Goal: Task Accomplishment & Management: Complete application form

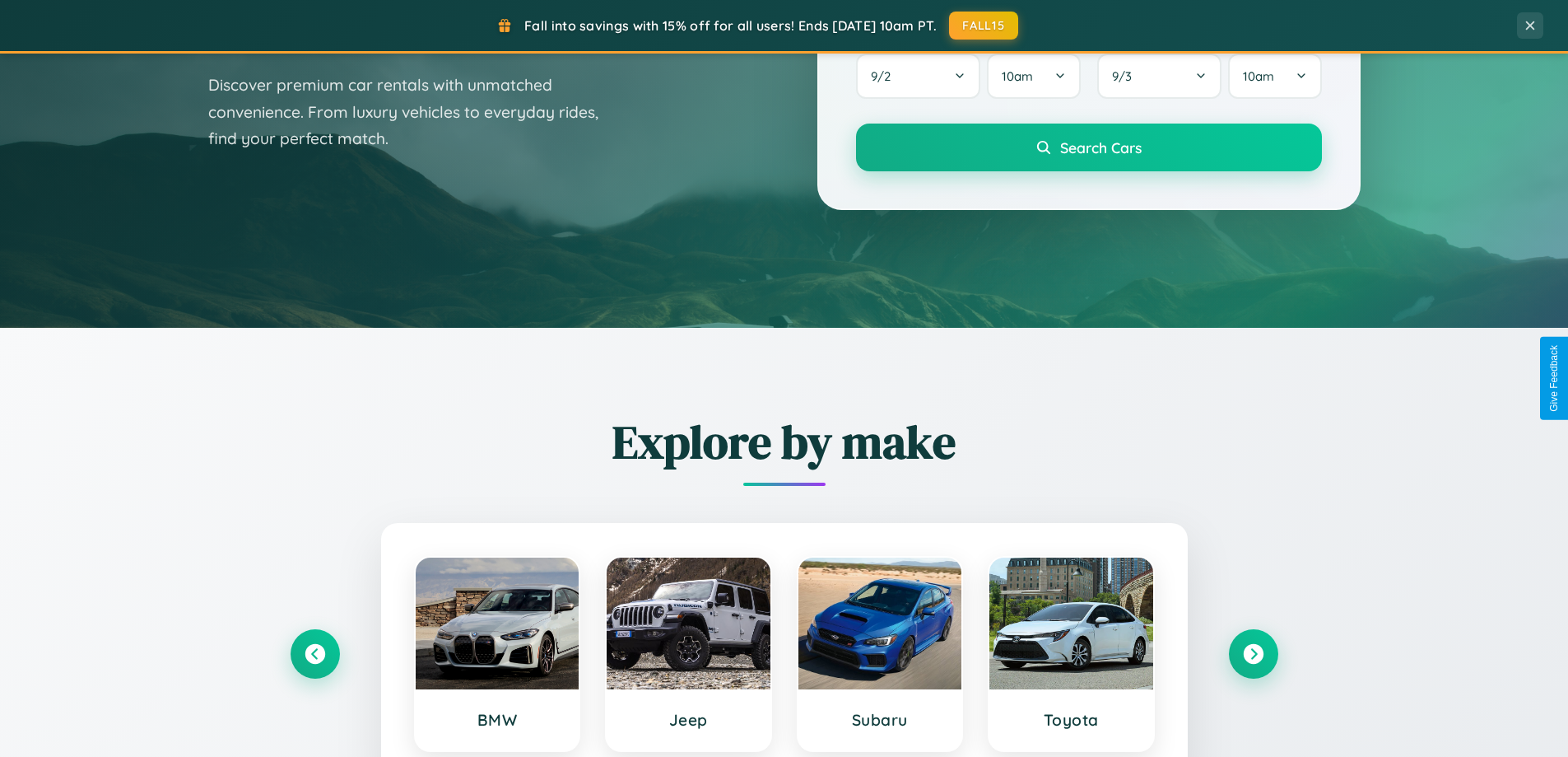
scroll to position [1134, 0]
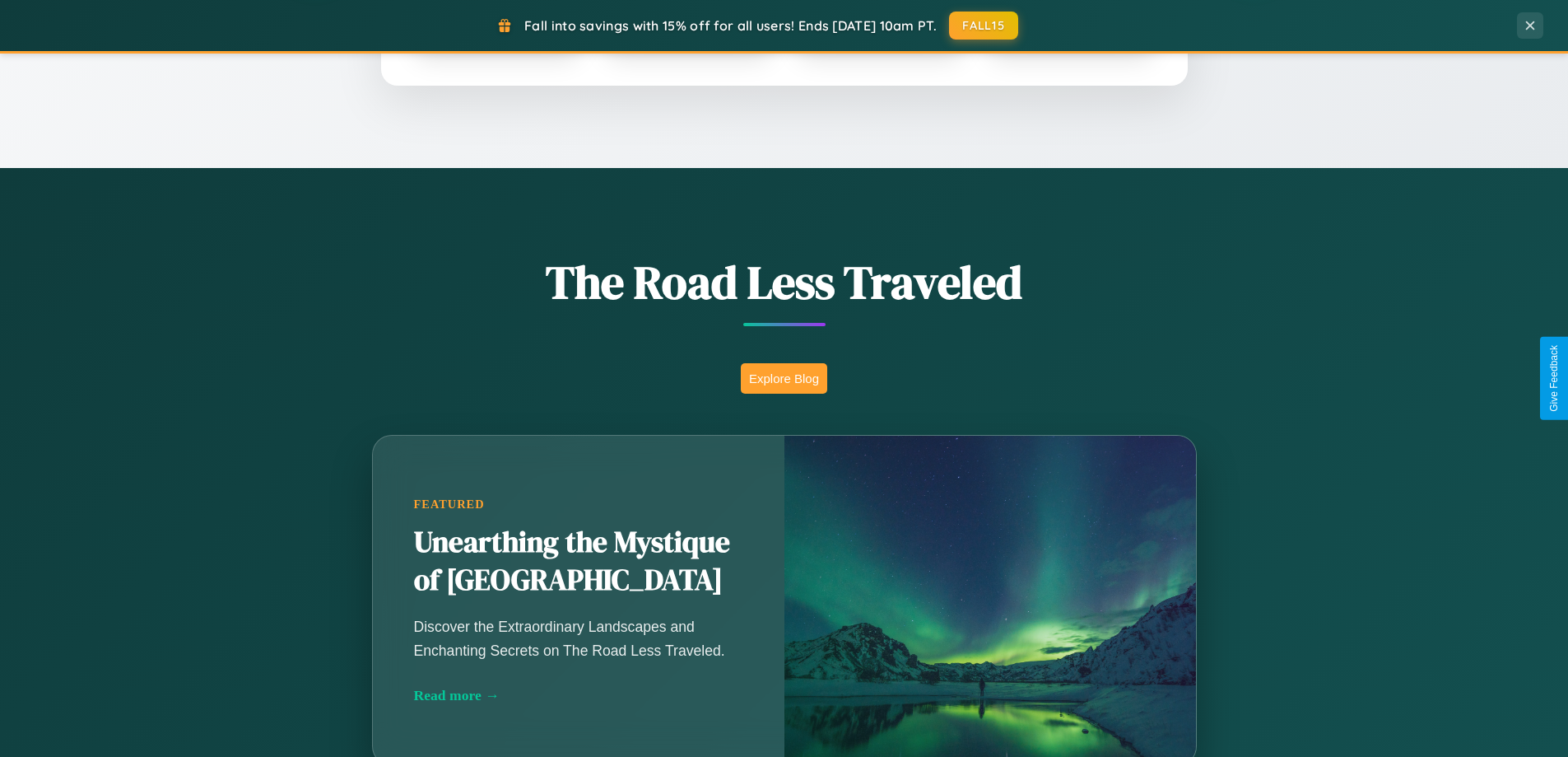
click at [784, 378] on button "Explore Blog" at bounding box center [784, 378] width 87 height 31
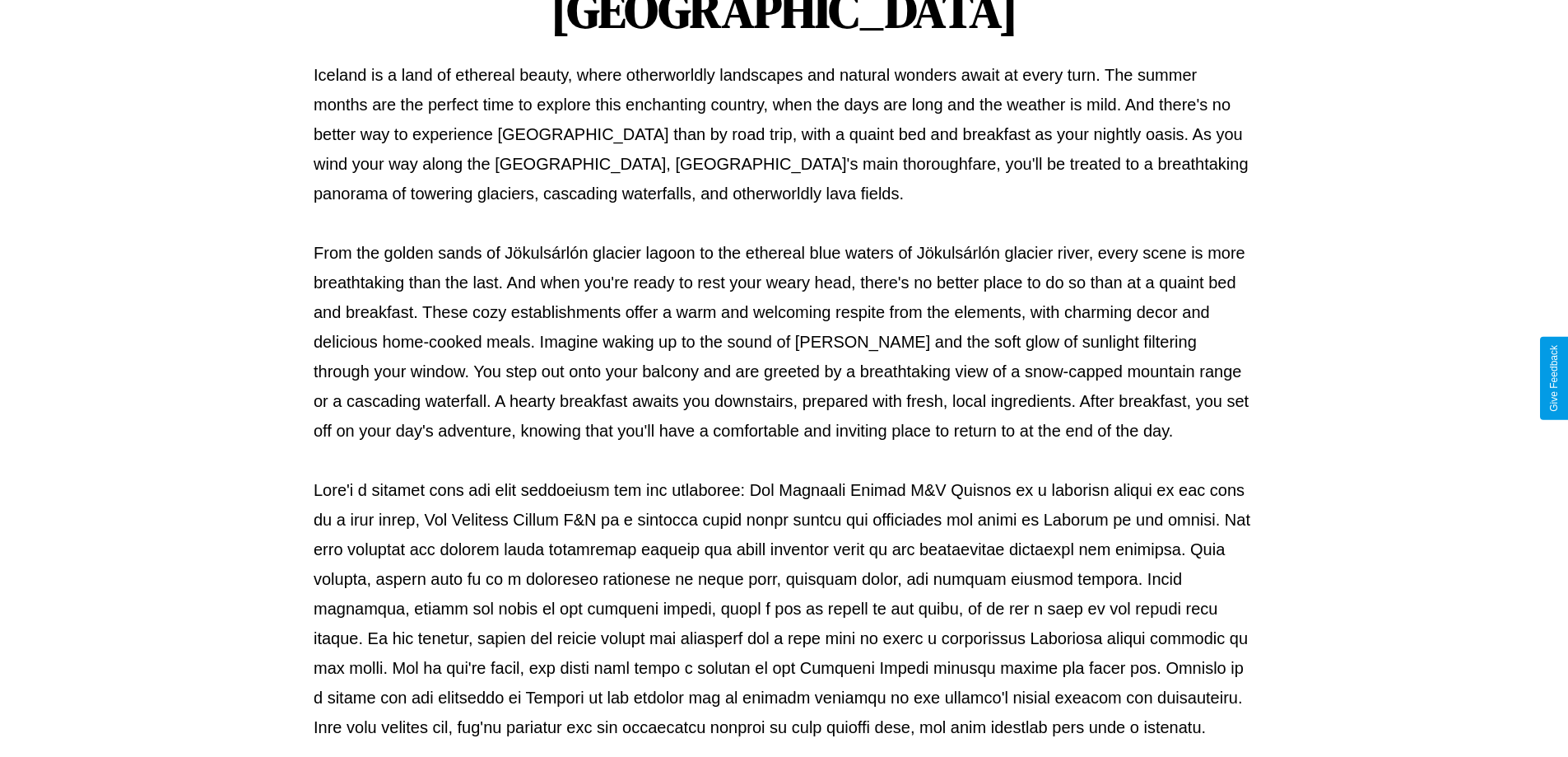
scroll to position [533, 0]
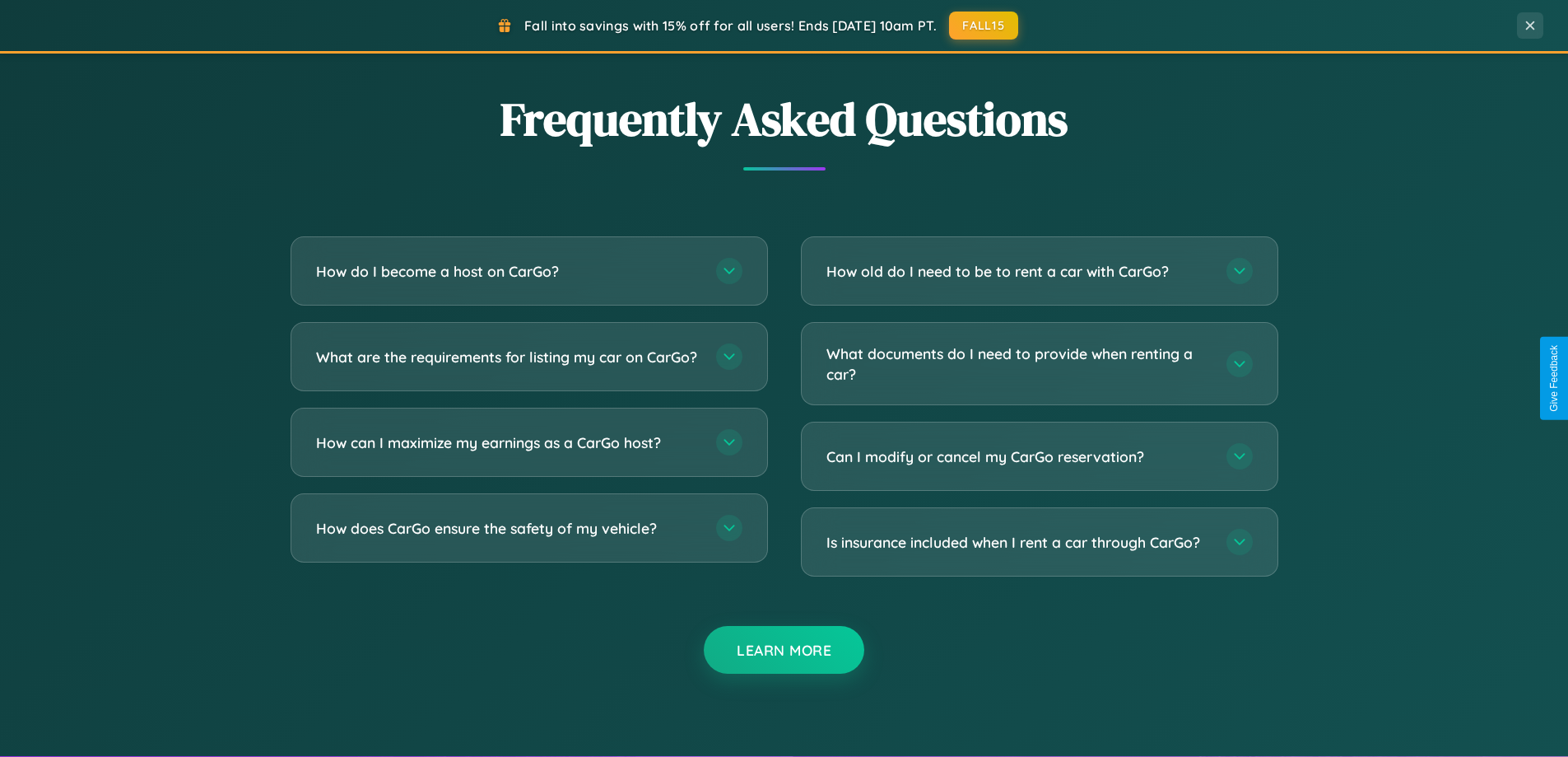
scroll to position [3170, 0]
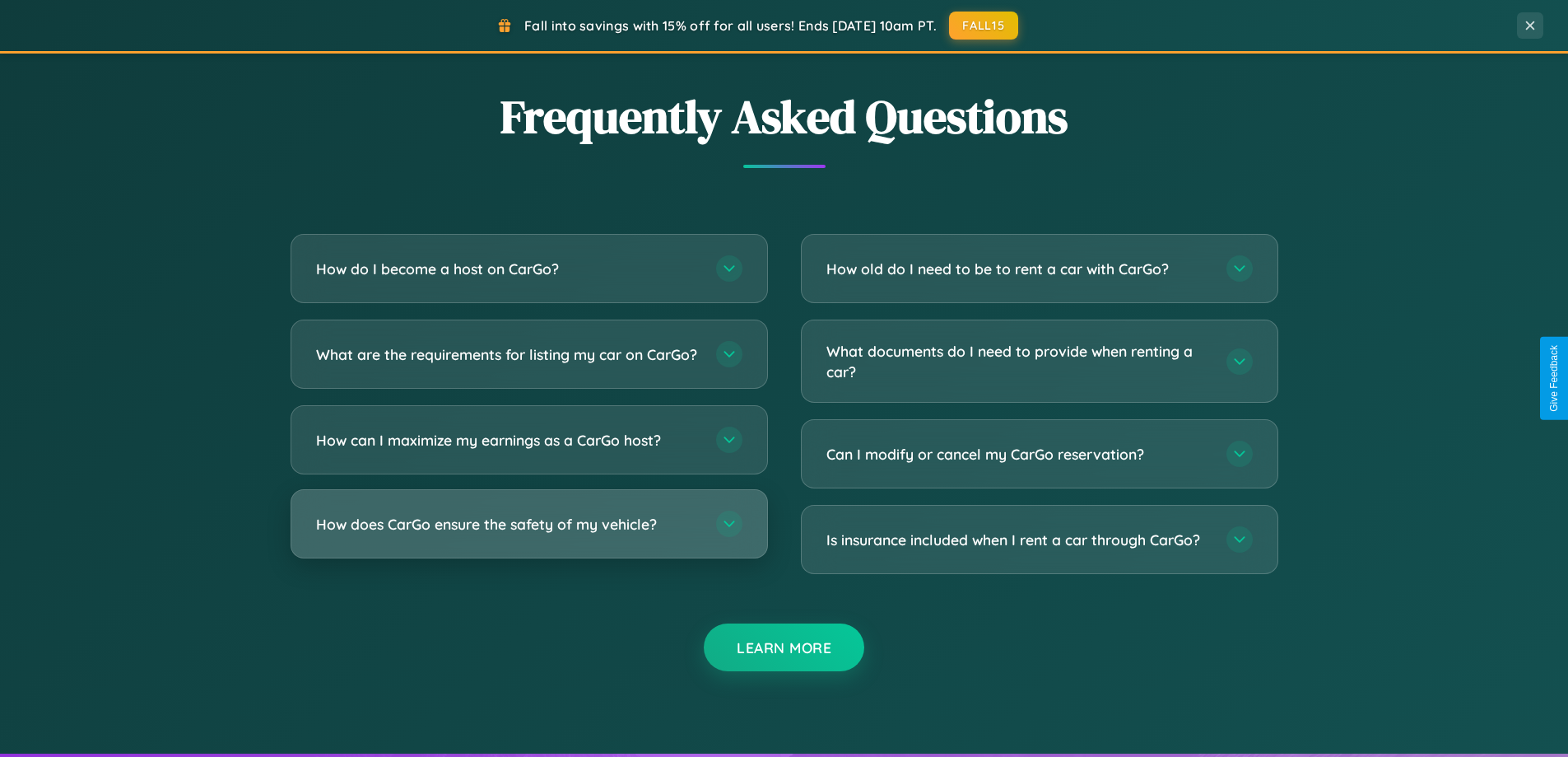
click at [528, 534] on h3 "How does CarGo ensure the safety of my vehicle?" at bounding box center [508, 524] width 384 height 21
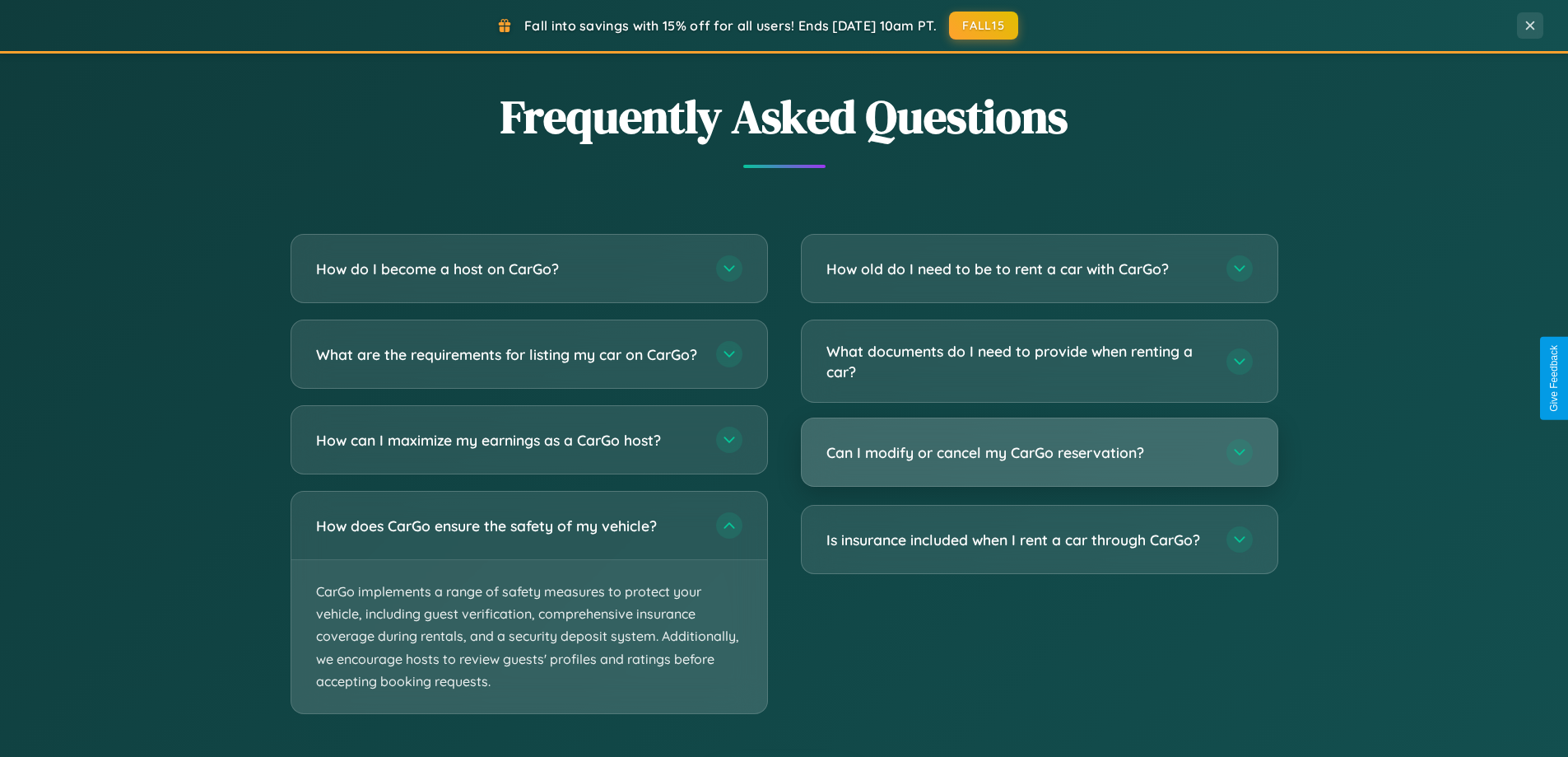
click at [1039, 453] on h3 "Can I modify or cancel my CarGo reservation?" at bounding box center [1018, 453] width 384 height 21
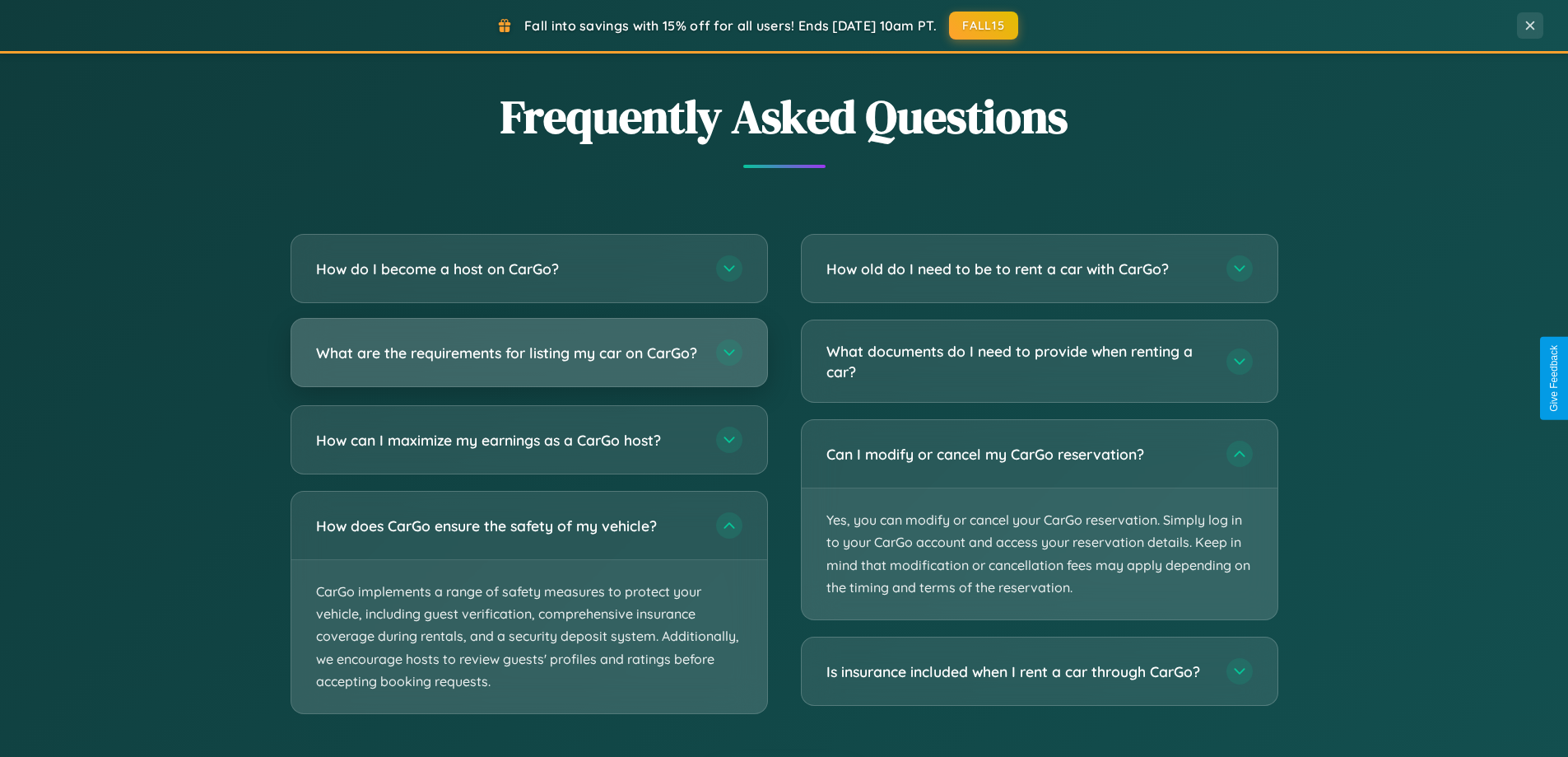
click at [528, 360] on h3 "What are the requirements for listing my car on CarGo?" at bounding box center [508, 353] width 384 height 21
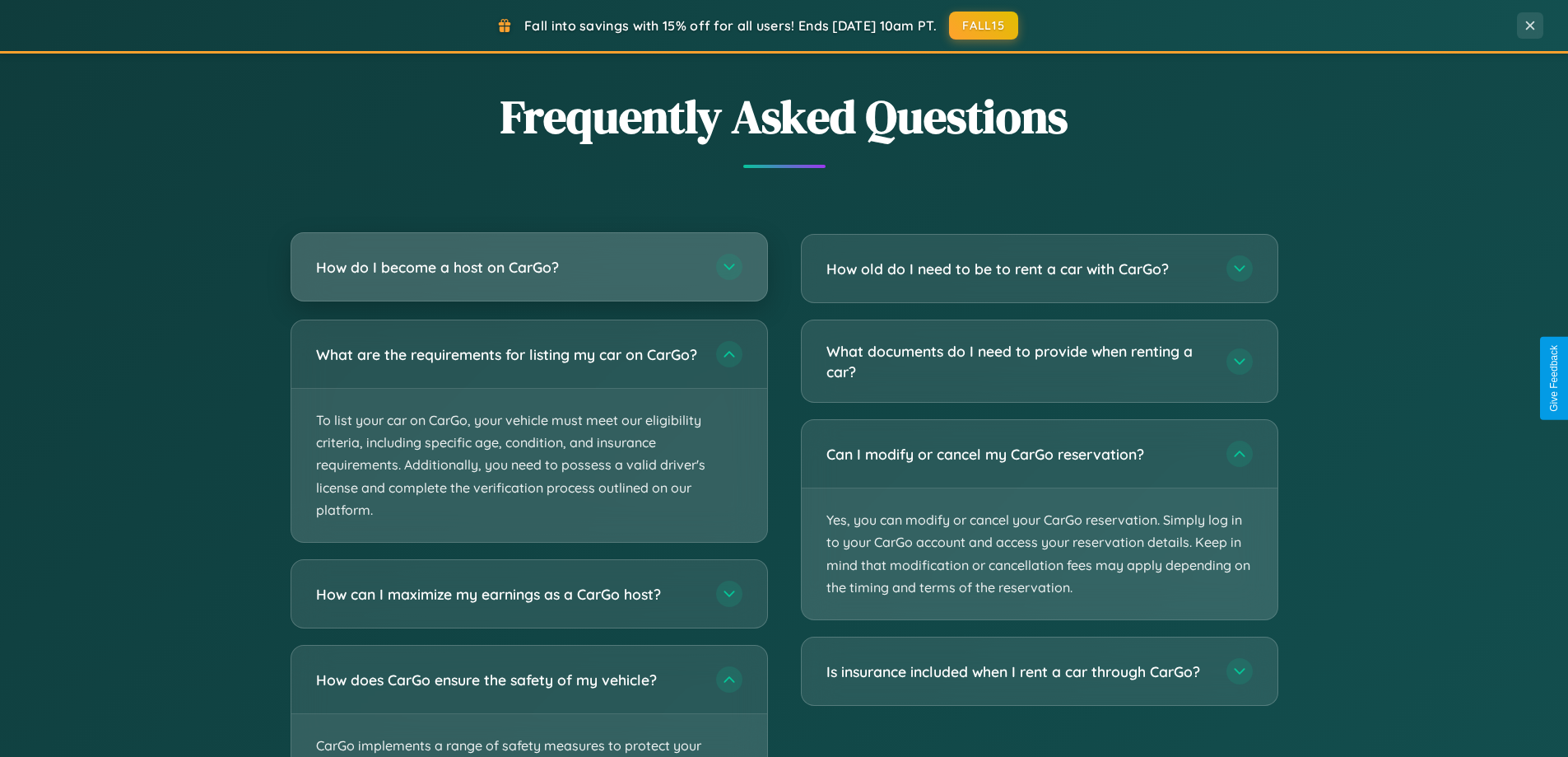
click at [528, 267] on h3 "How do I become a host on CarGo?" at bounding box center [508, 268] width 384 height 21
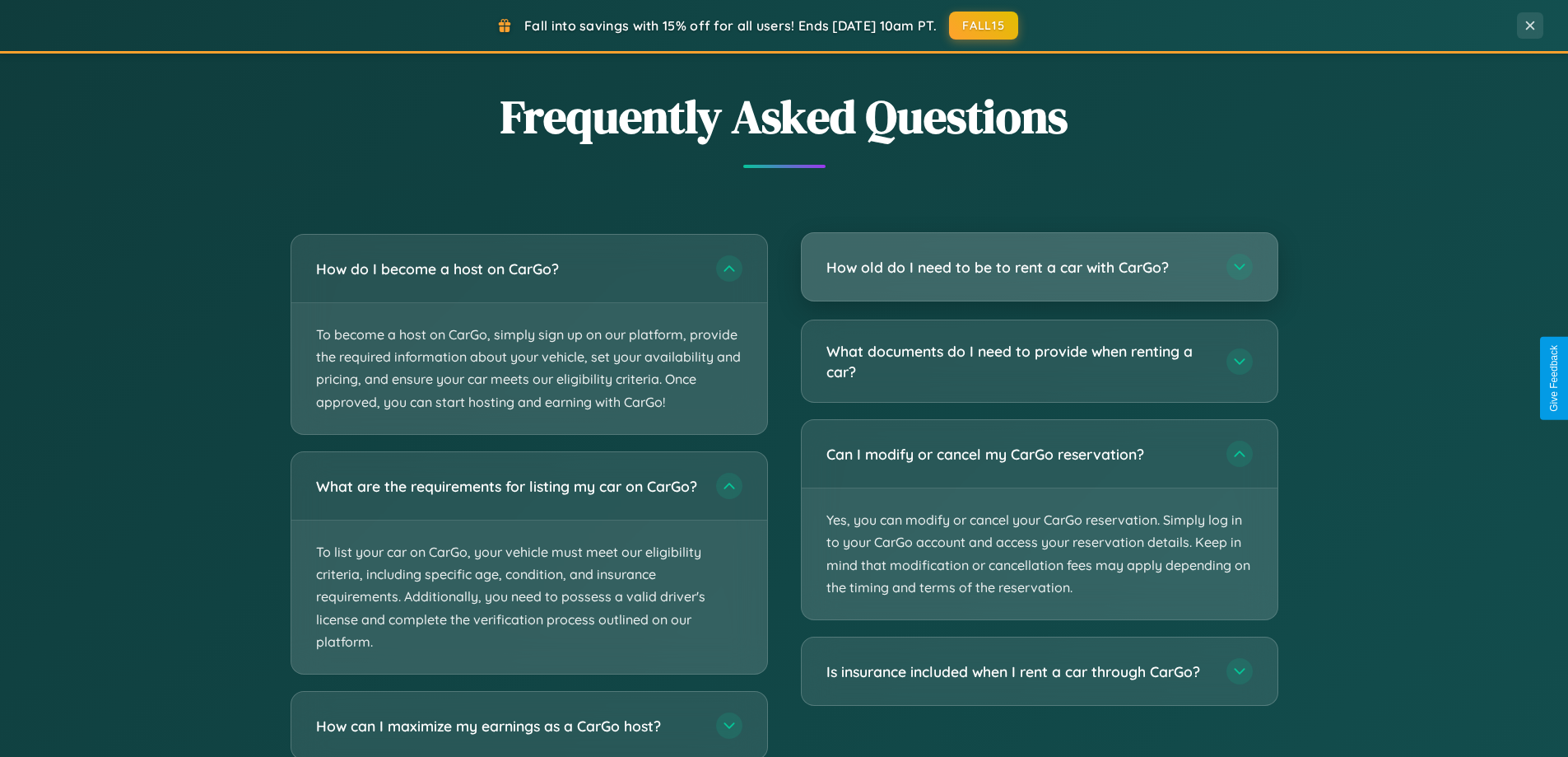
click at [1039, 267] on h3 "How old do I need to be to rent a car with CarGo?" at bounding box center [1018, 268] width 384 height 21
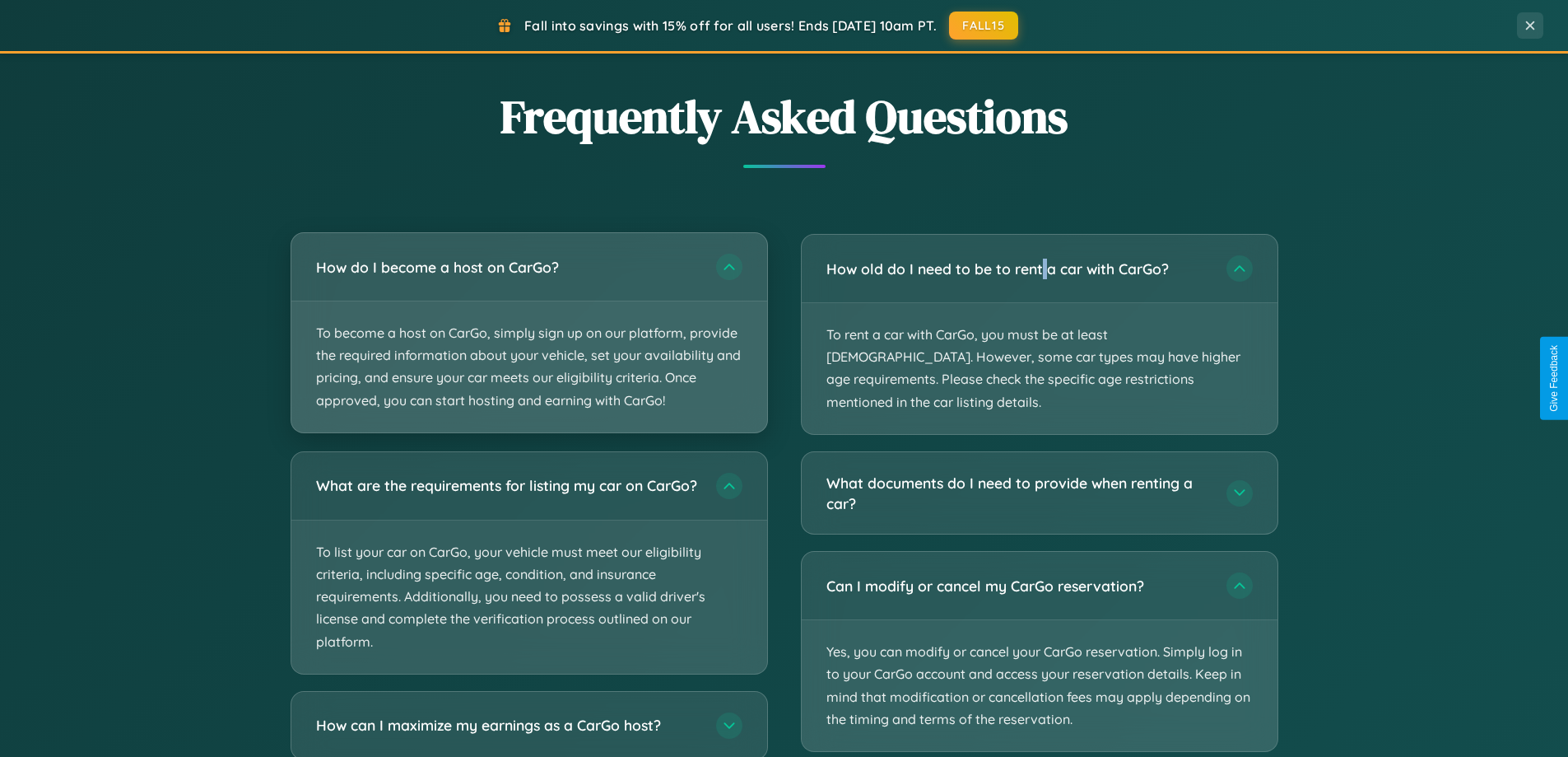
click at [528, 332] on p "To become a host on CarGo, simply sign up on our platform, provide the required…" at bounding box center [529, 366] width 476 height 131
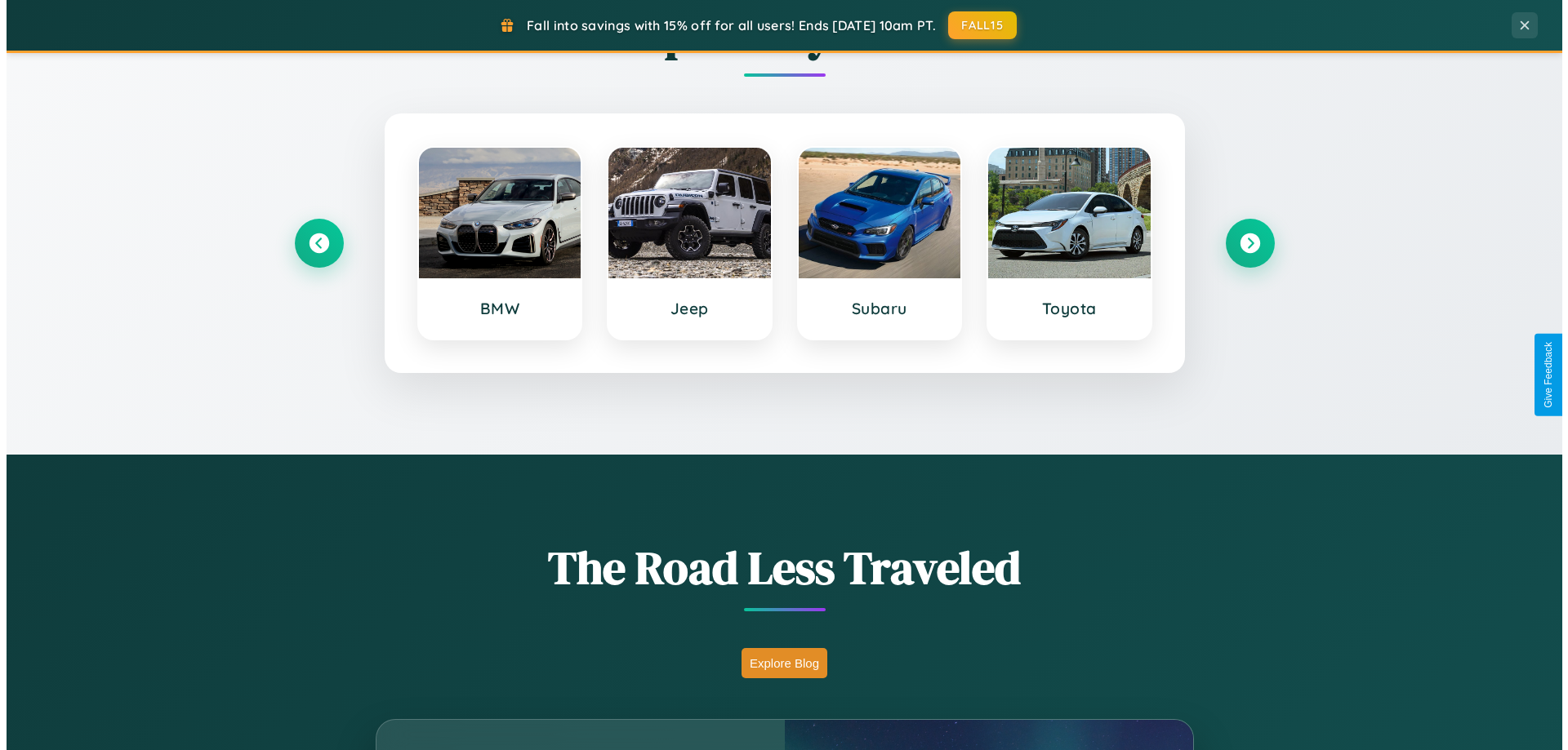
scroll to position [0, 0]
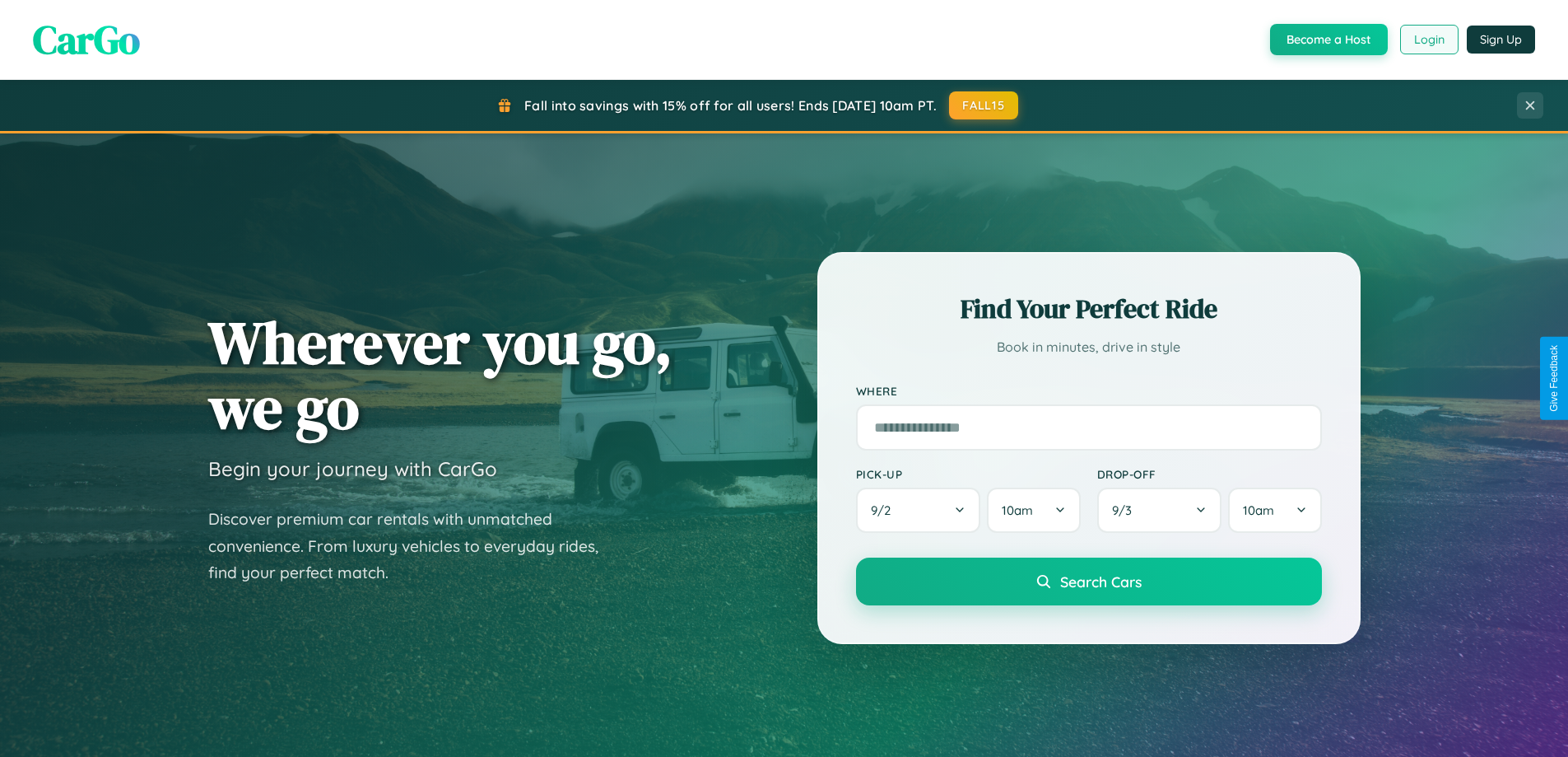
click at [1428, 39] on button "Login" at bounding box center [1429, 40] width 59 height 30
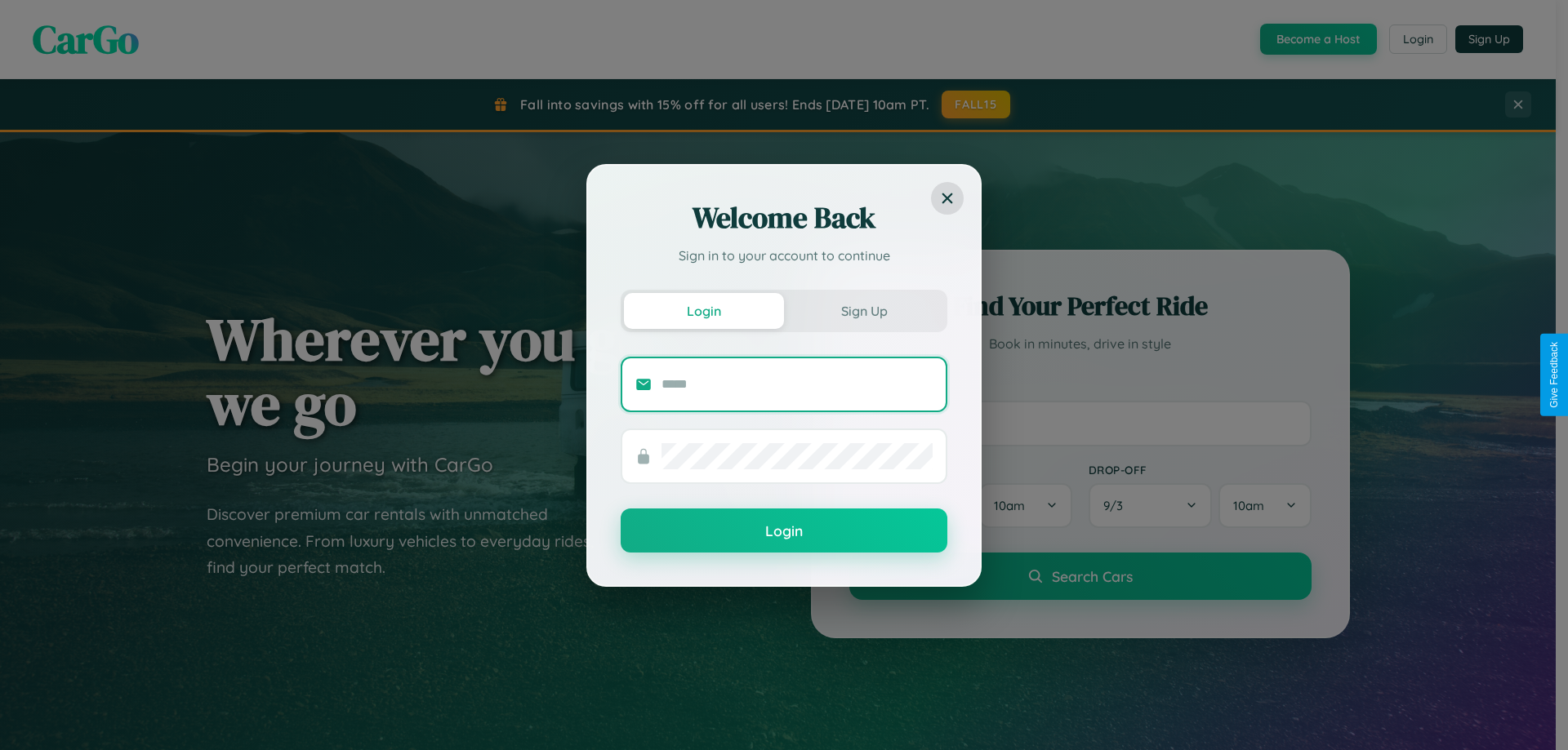
click at [796, 383] on input "text" at bounding box center [796, 384] width 271 height 26
type input "**********"
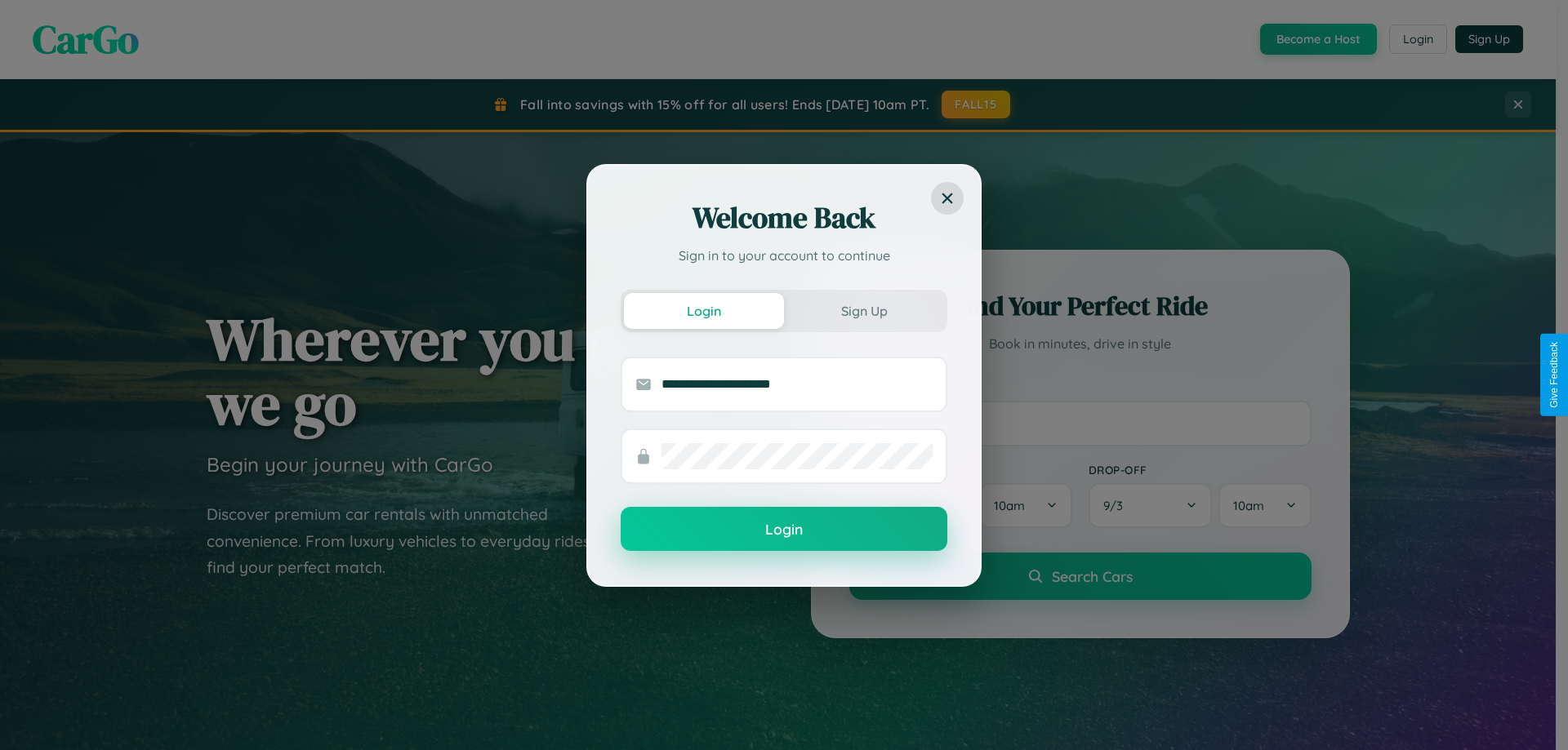
click at [784, 529] on button "Login" at bounding box center [784, 529] width 326 height 44
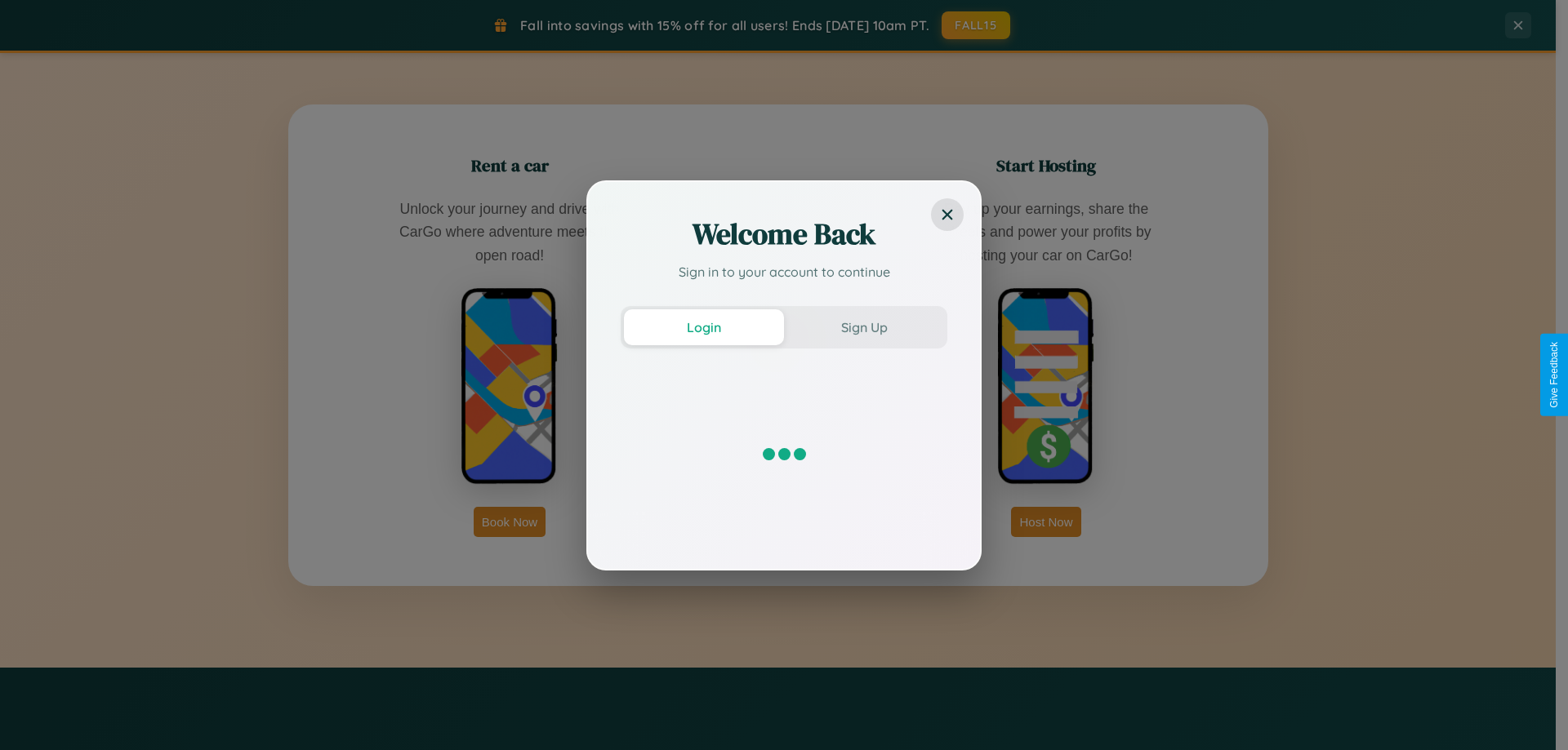
scroll to position [2622, 0]
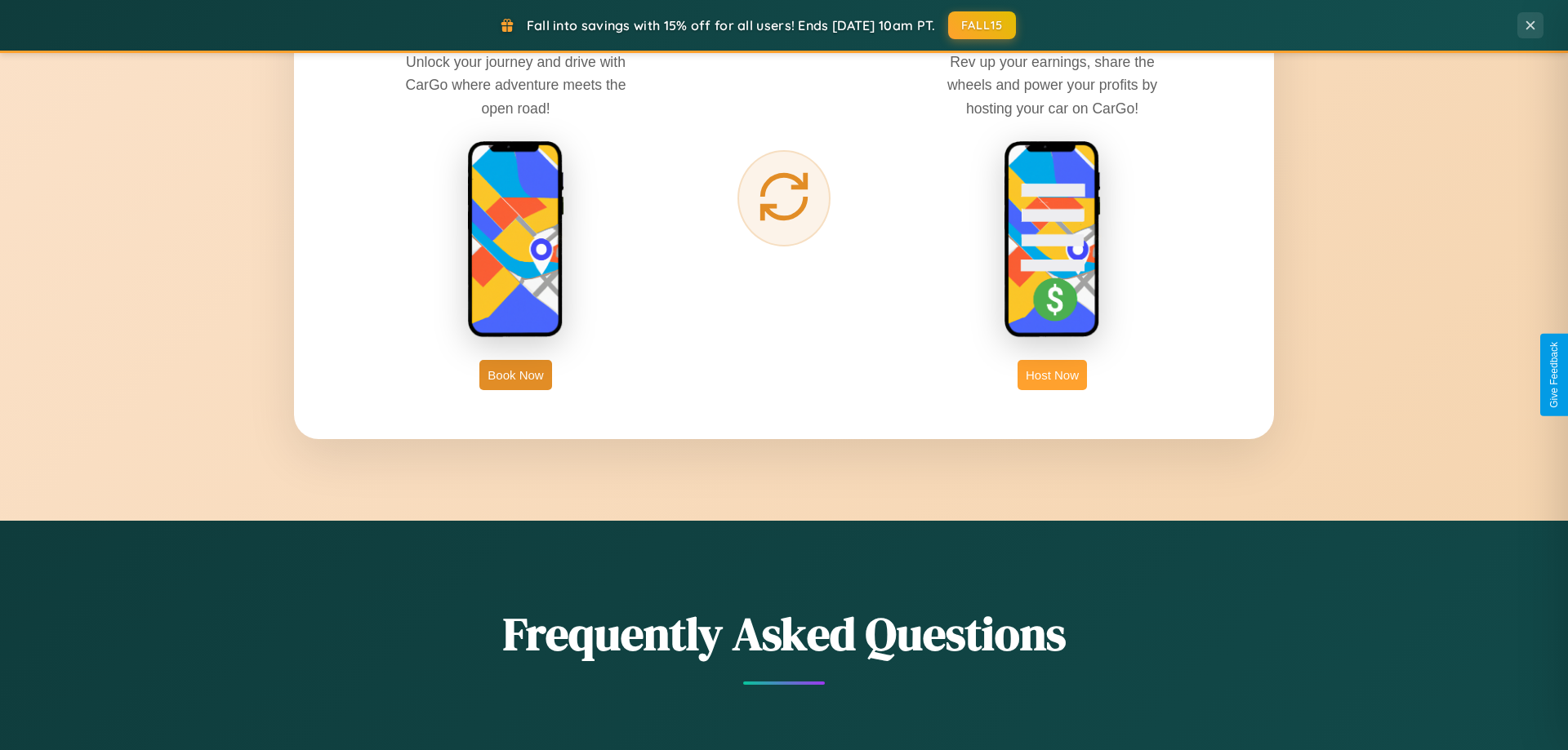
click at [1046, 375] on button "Host Now" at bounding box center [1051, 375] width 69 height 30
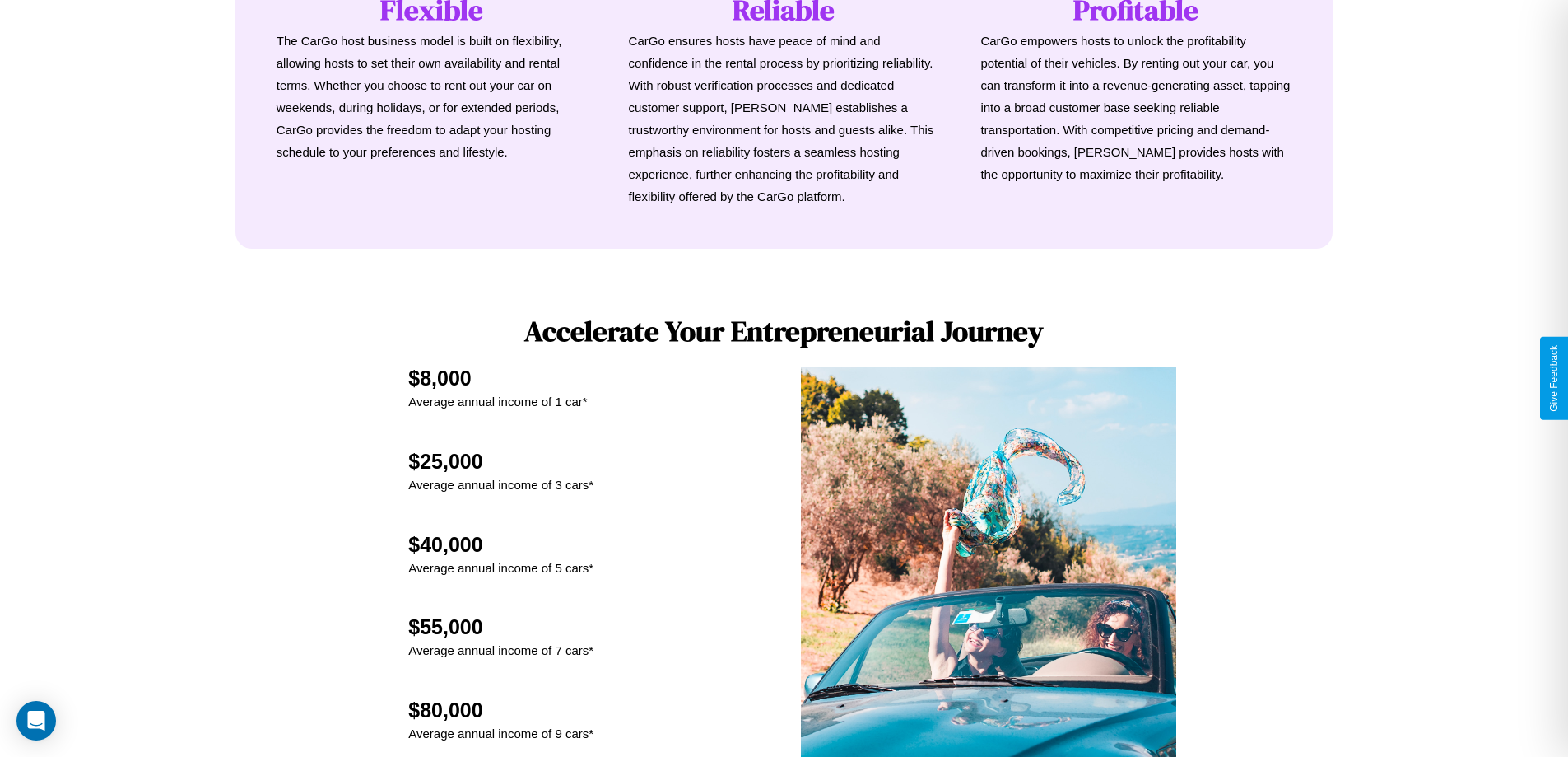
scroll to position [2226, 0]
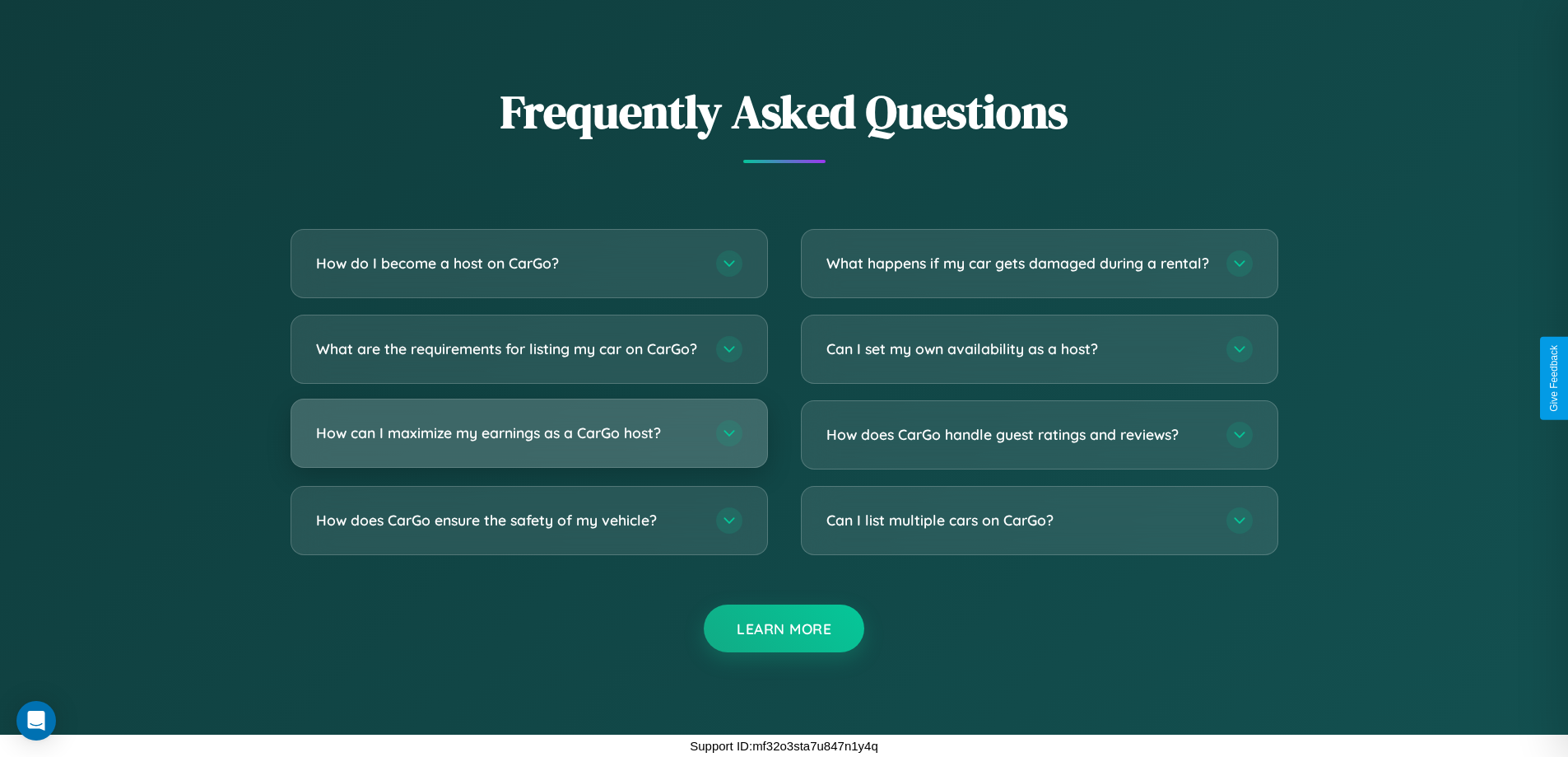
click at [528, 433] on h3 "How can I maximize my earnings as a CarGo host?" at bounding box center [508, 433] width 384 height 21
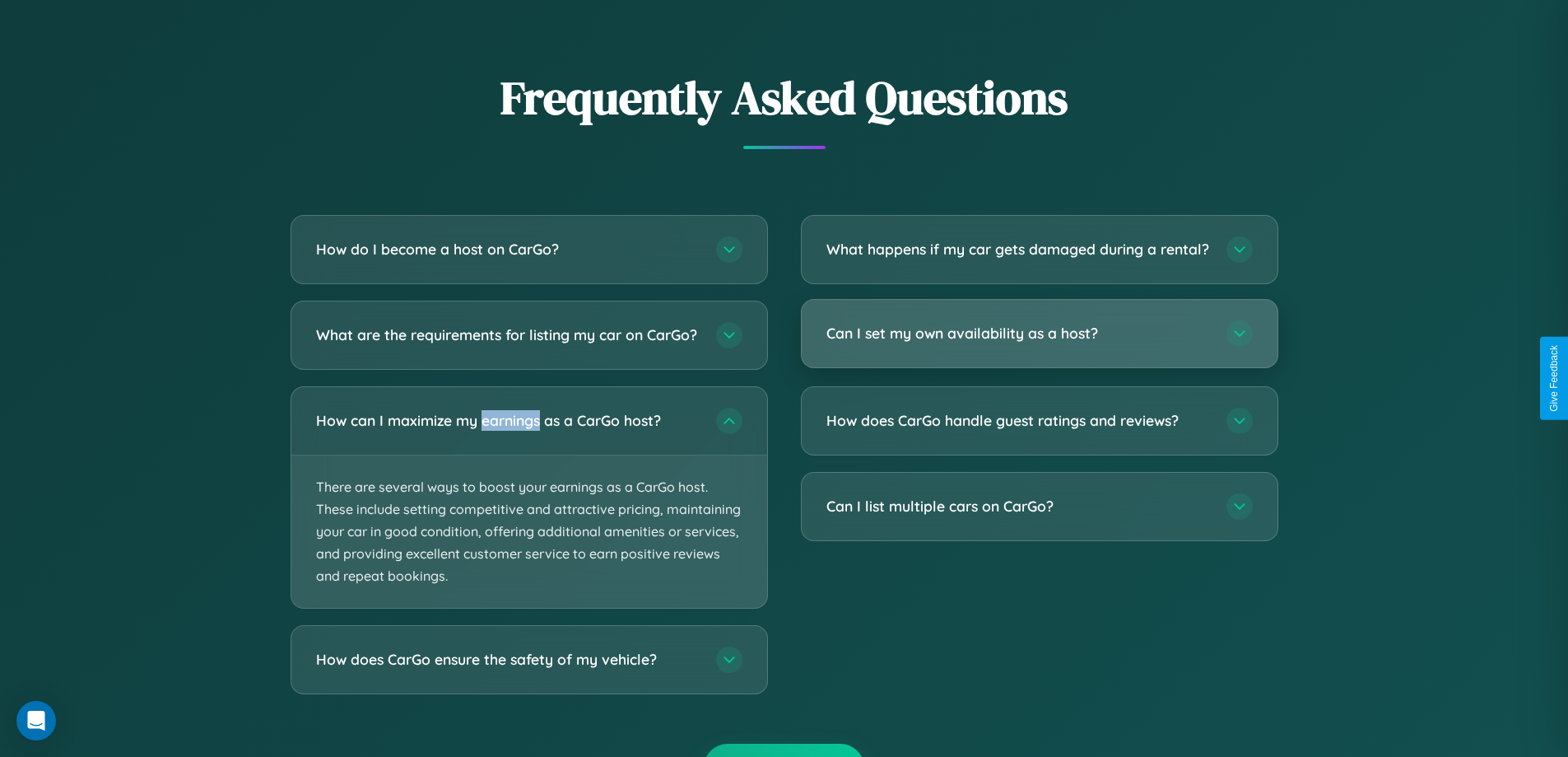
click at [1039, 343] on h3 "Can I set my own availability as a host?" at bounding box center [1018, 333] width 384 height 21
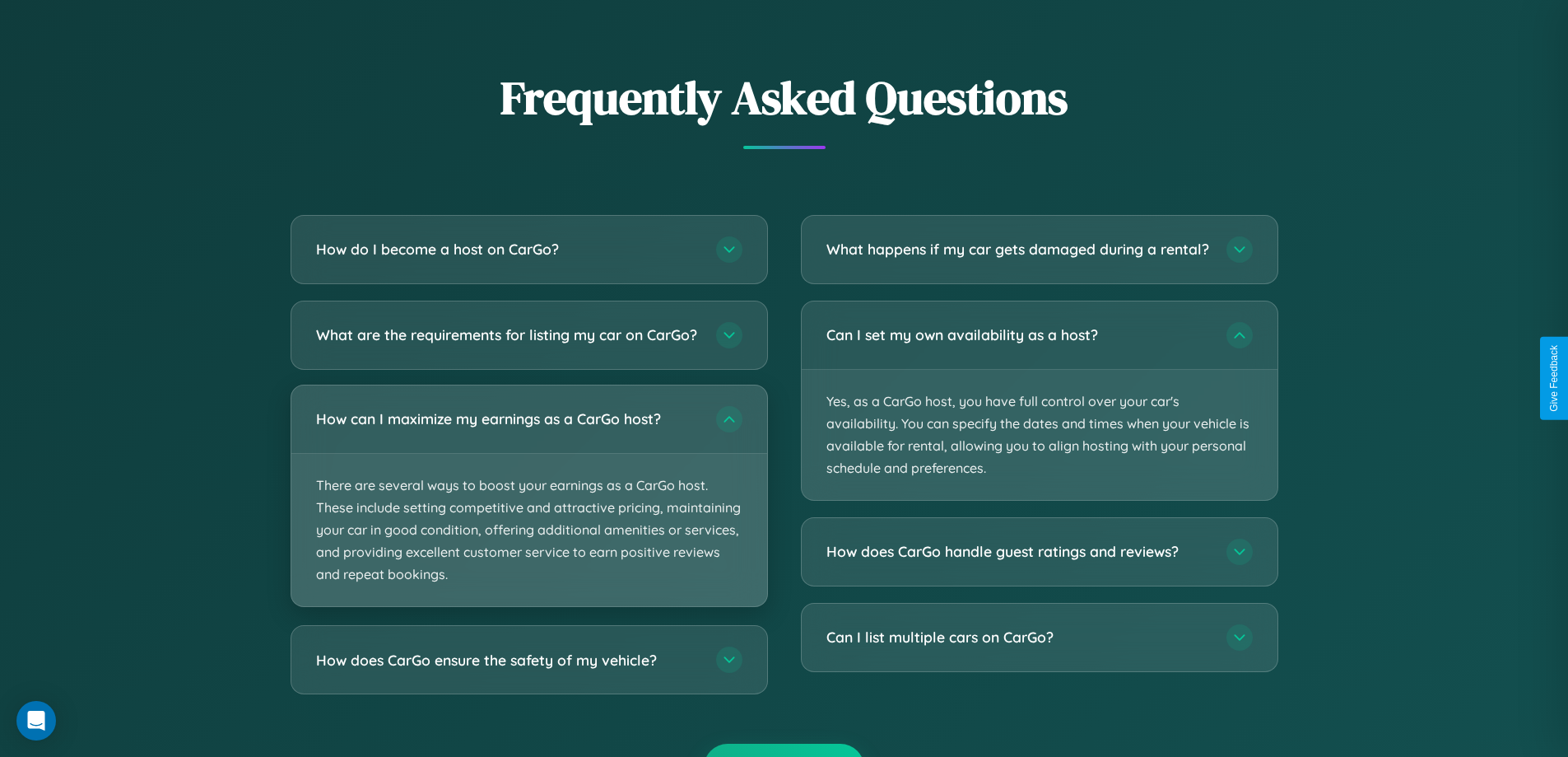
click at [528, 512] on p "There are several ways to boost your earnings as a CarGo host. These include se…" at bounding box center [529, 530] width 476 height 153
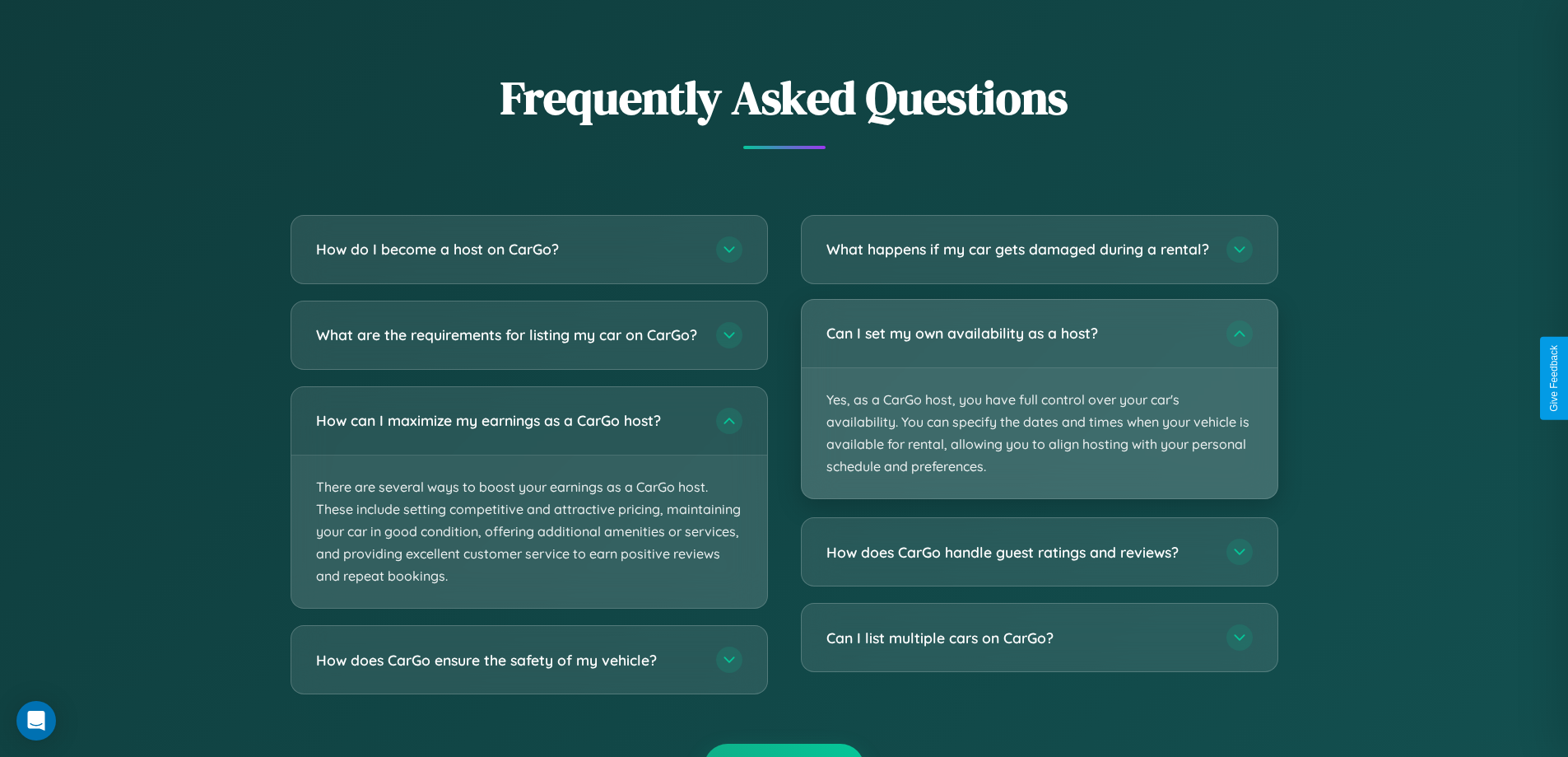
click at [1039, 414] on p "Yes, as a CarGo host, you have full control over your car's availability. You c…" at bounding box center [1040, 434] width 476 height 131
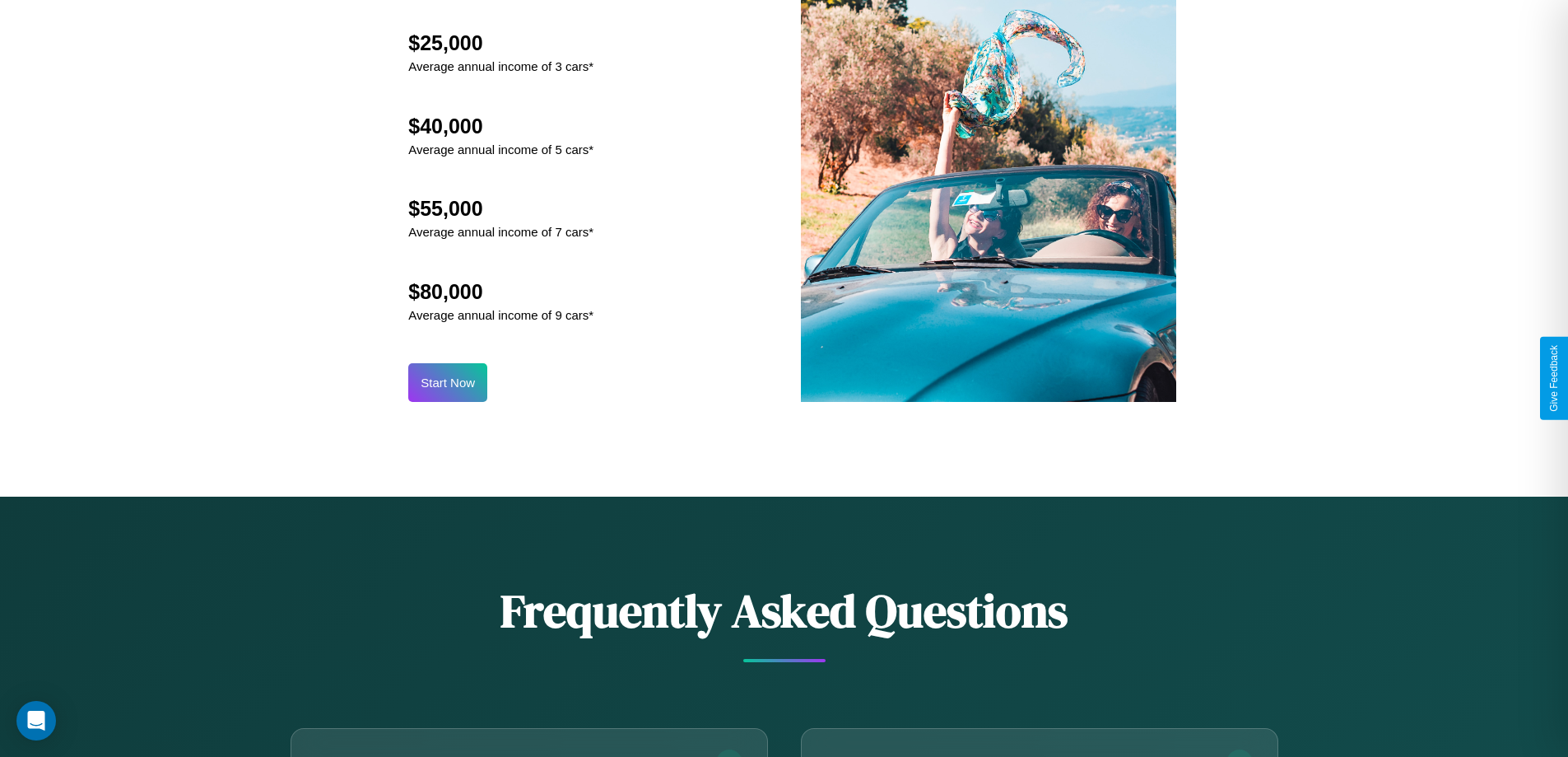
scroll to position [1717, 0]
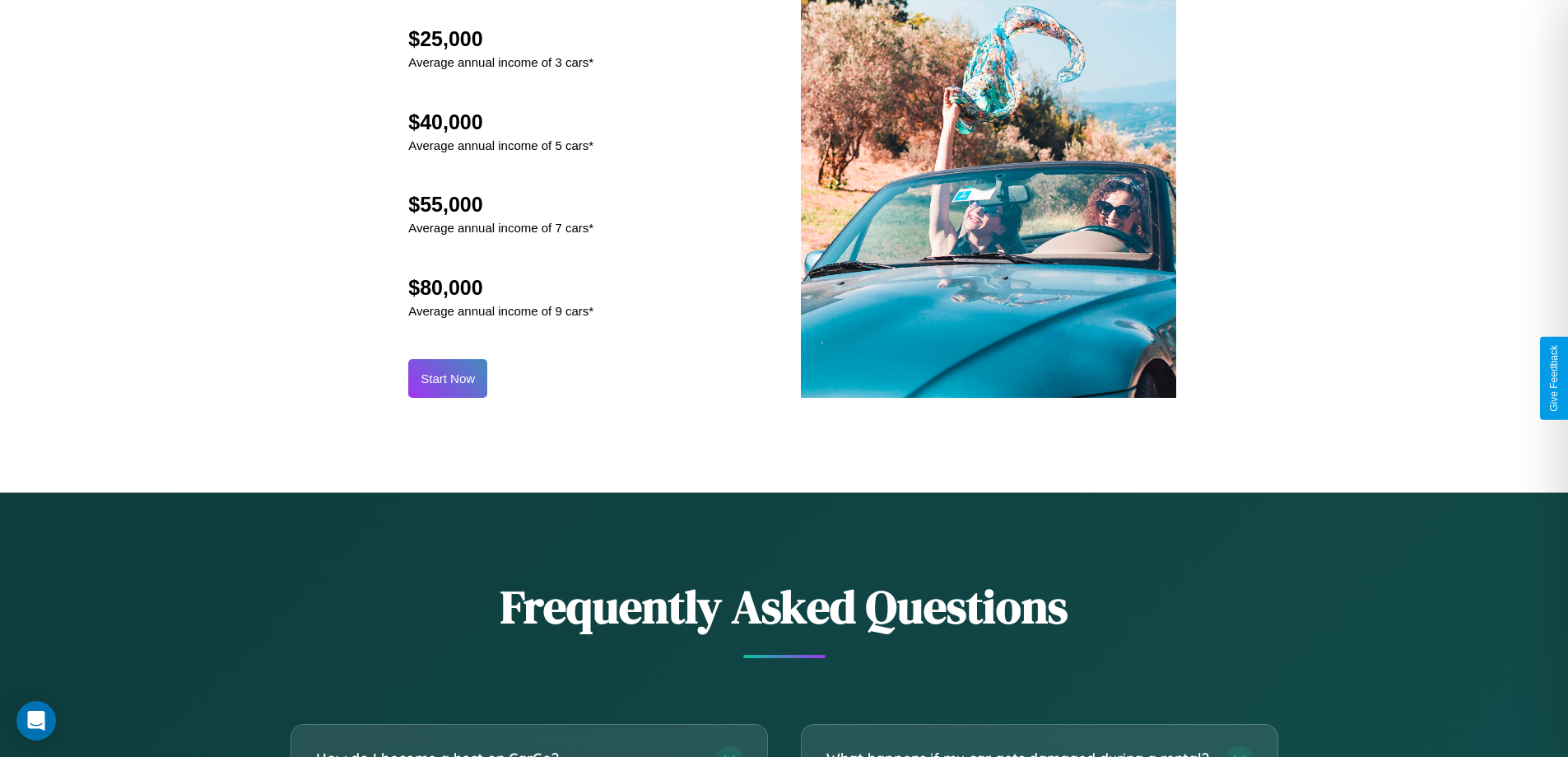
click at [448, 378] on button "Start Now" at bounding box center [447, 378] width 79 height 39
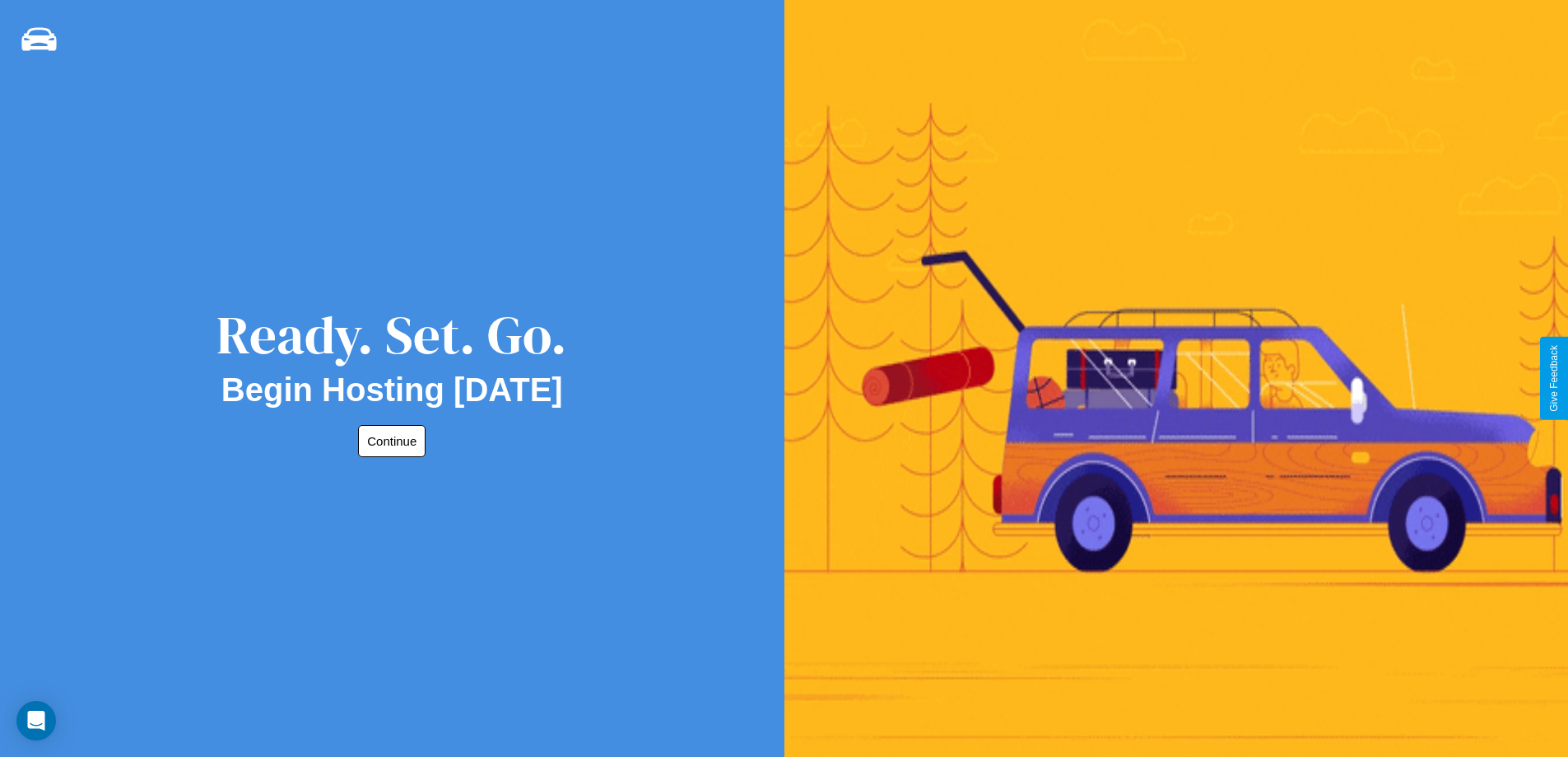
click at [389, 441] on button "Continue" at bounding box center [391, 441] width 67 height 32
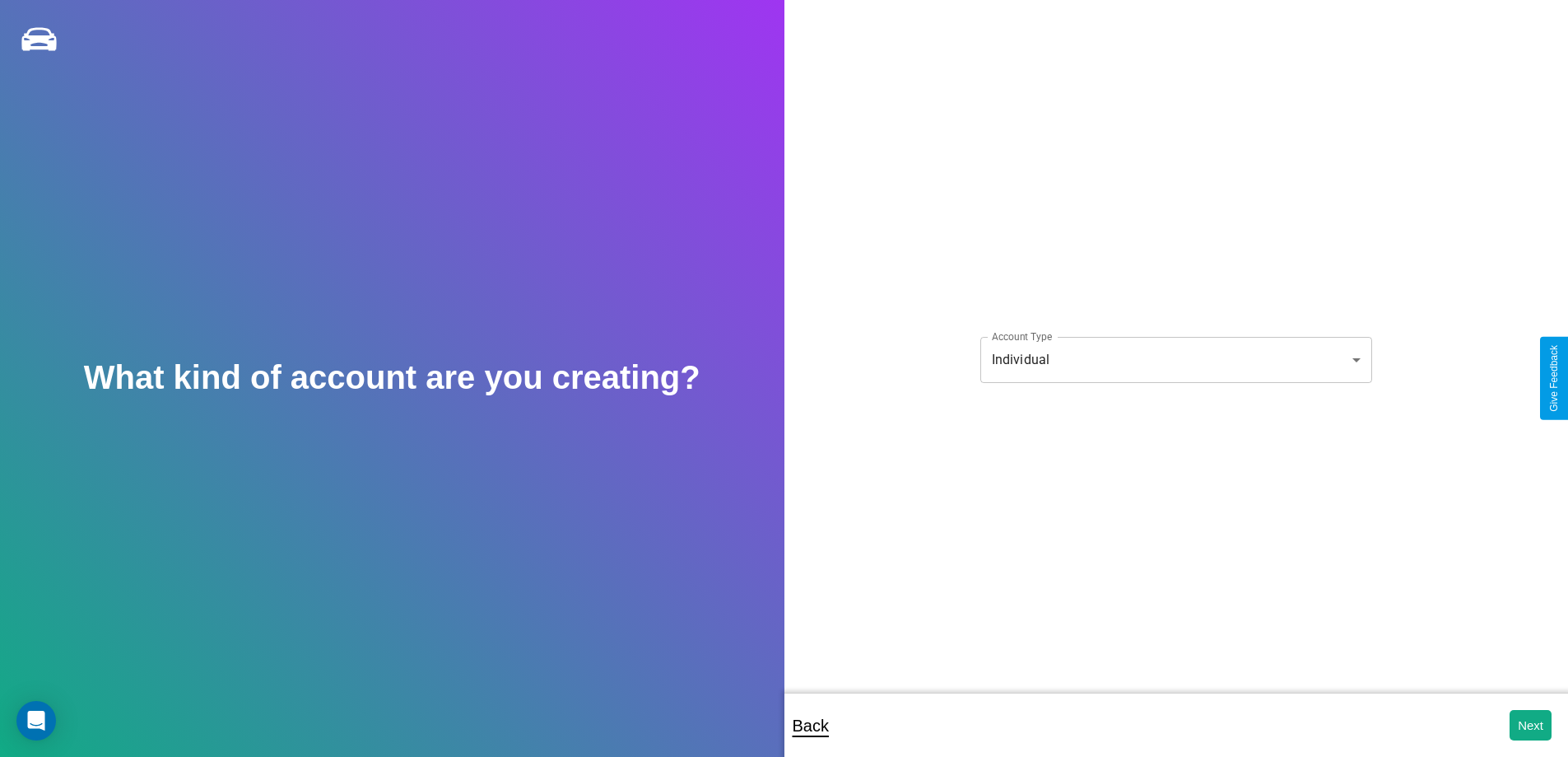
click at [1176, 359] on body "**********" at bounding box center [784, 390] width 1568 height 779
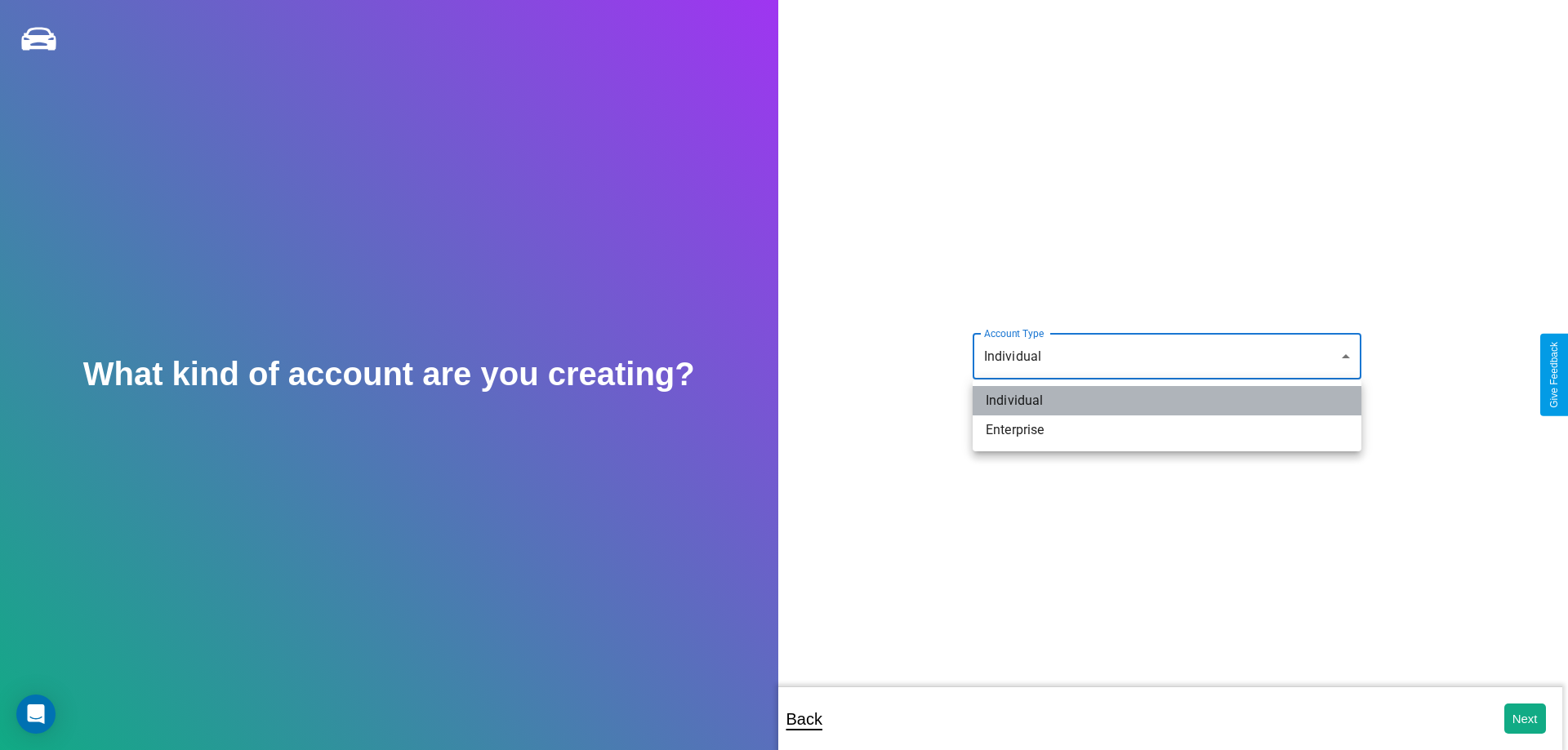
click at [1167, 401] on li "Individual" at bounding box center [1166, 401] width 389 height 30
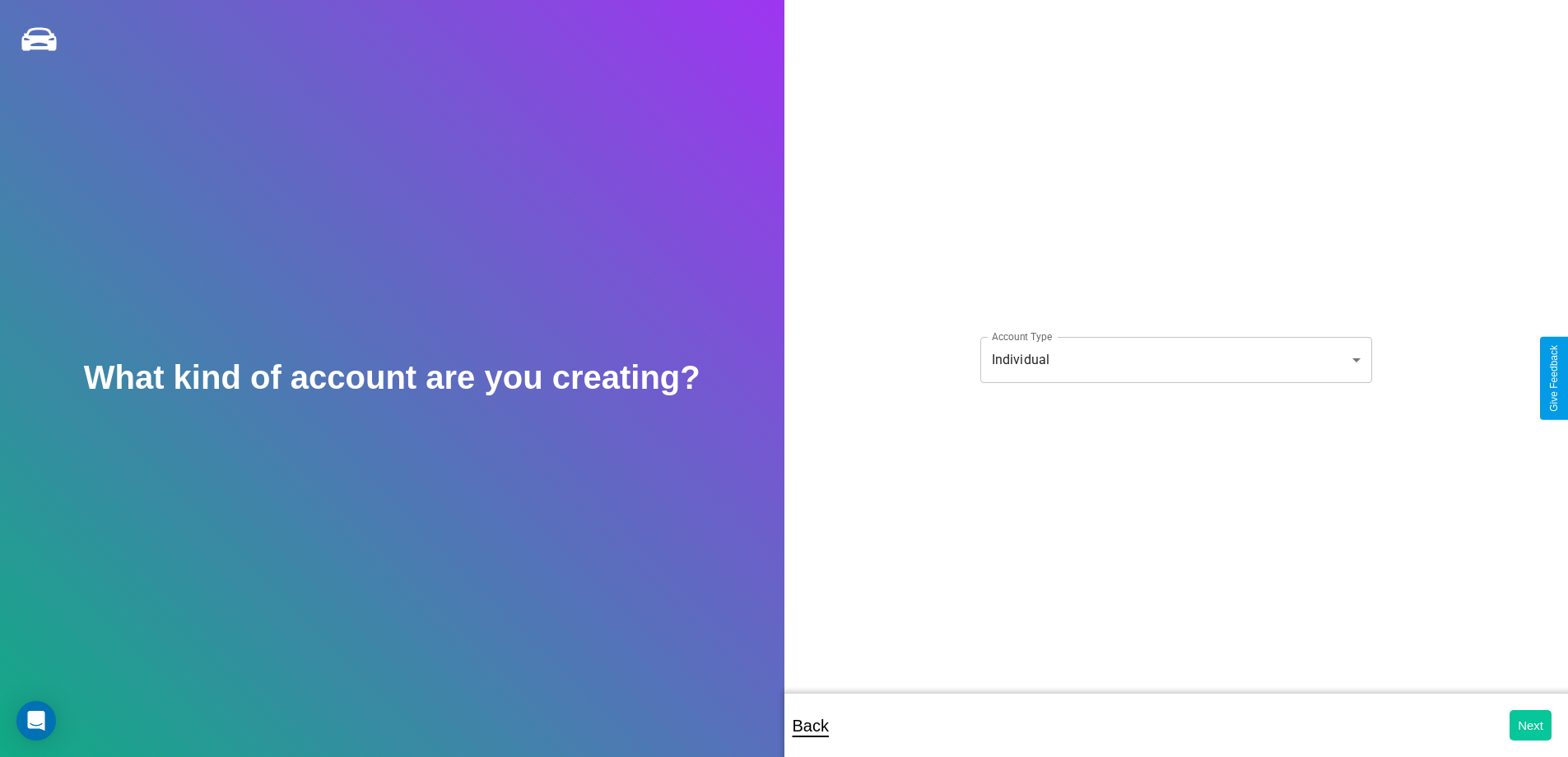
click at [1531, 725] on button "Next" at bounding box center [1531, 725] width 42 height 31
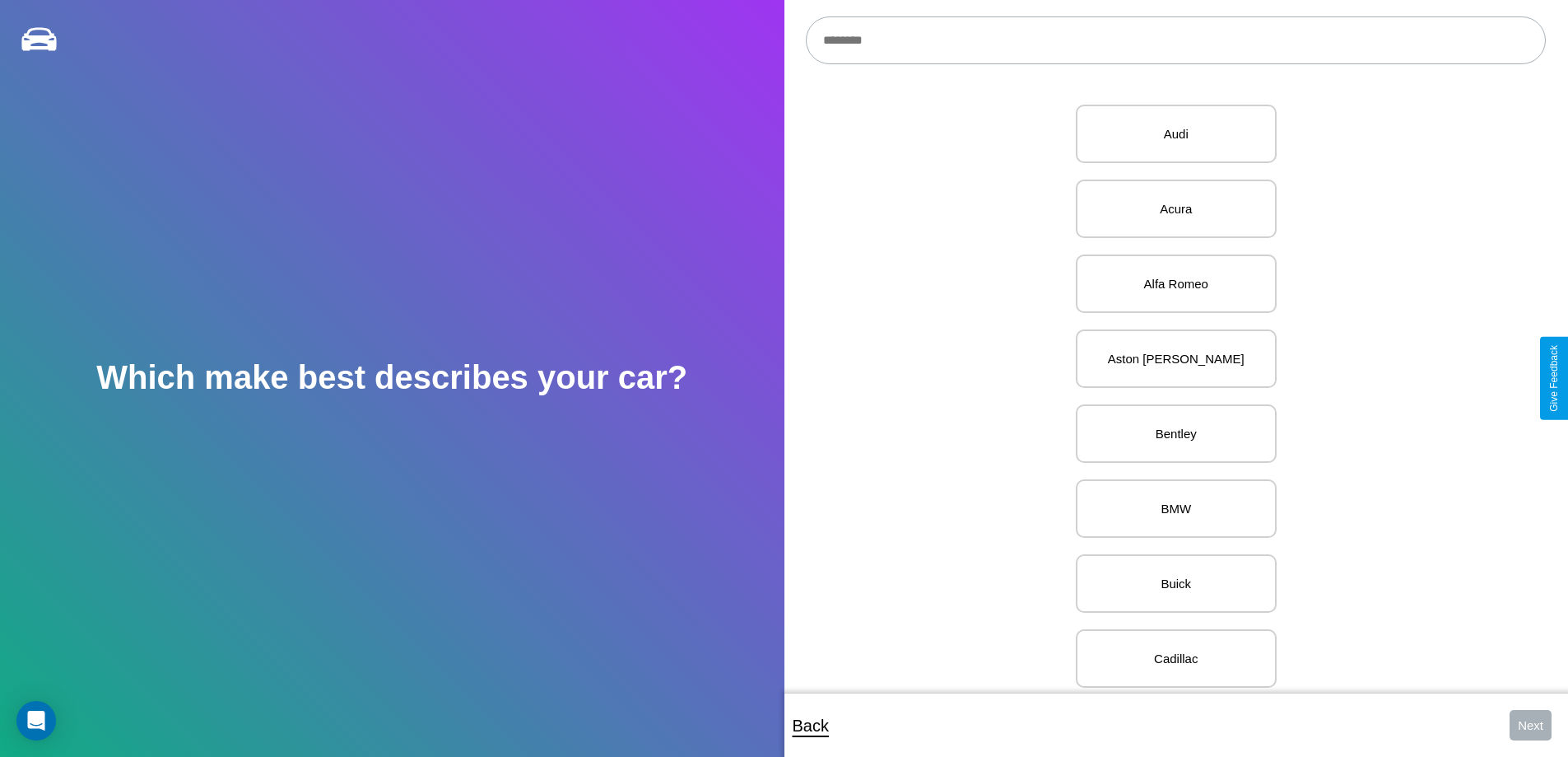
click at [1176, 40] on input "text" at bounding box center [1176, 40] width 740 height 48
type input "********"
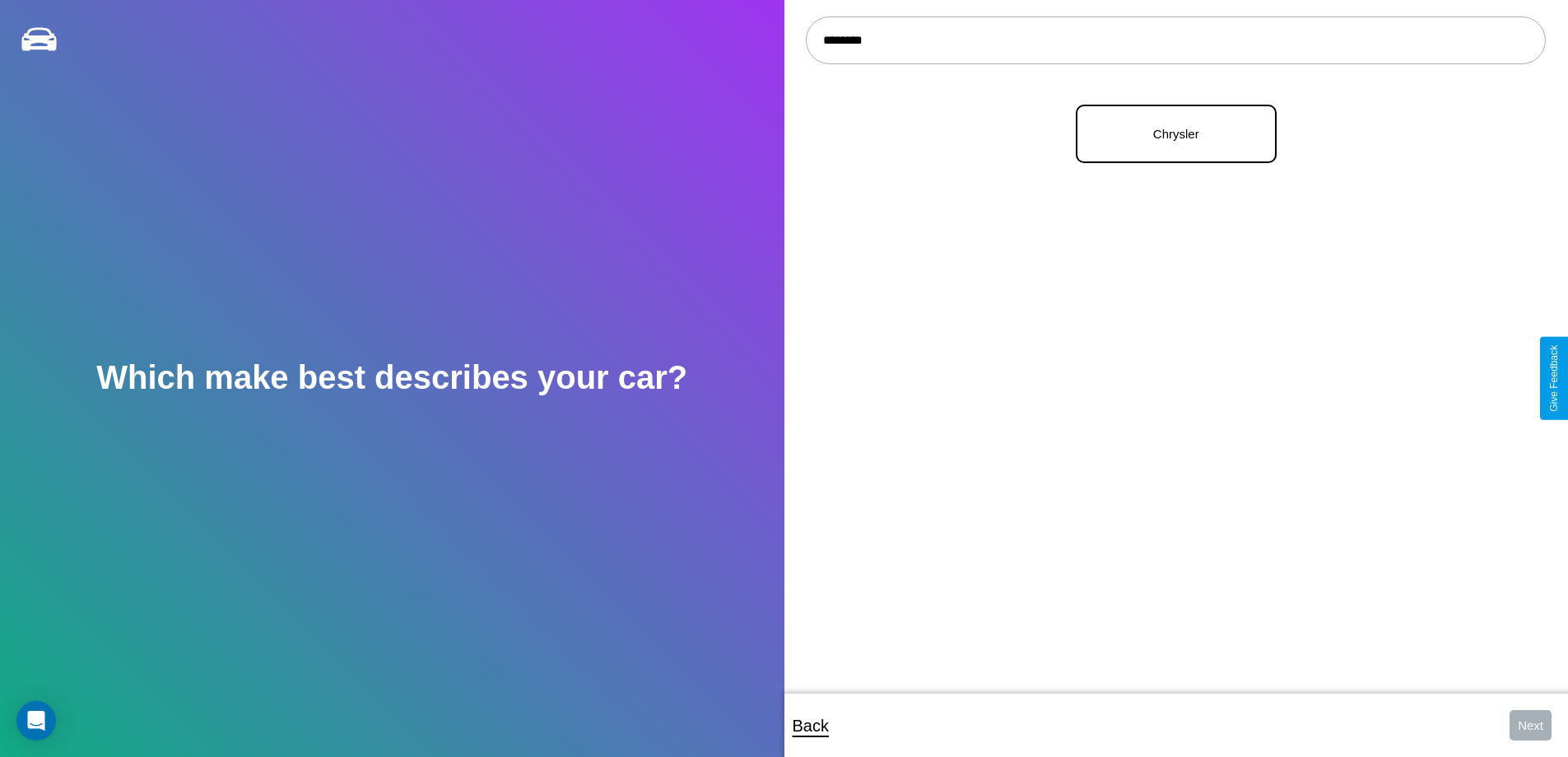
click at [1170, 134] on p "Chrysler" at bounding box center [1176, 134] width 165 height 22
click at [1531, 725] on button "Next" at bounding box center [1531, 725] width 42 height 31
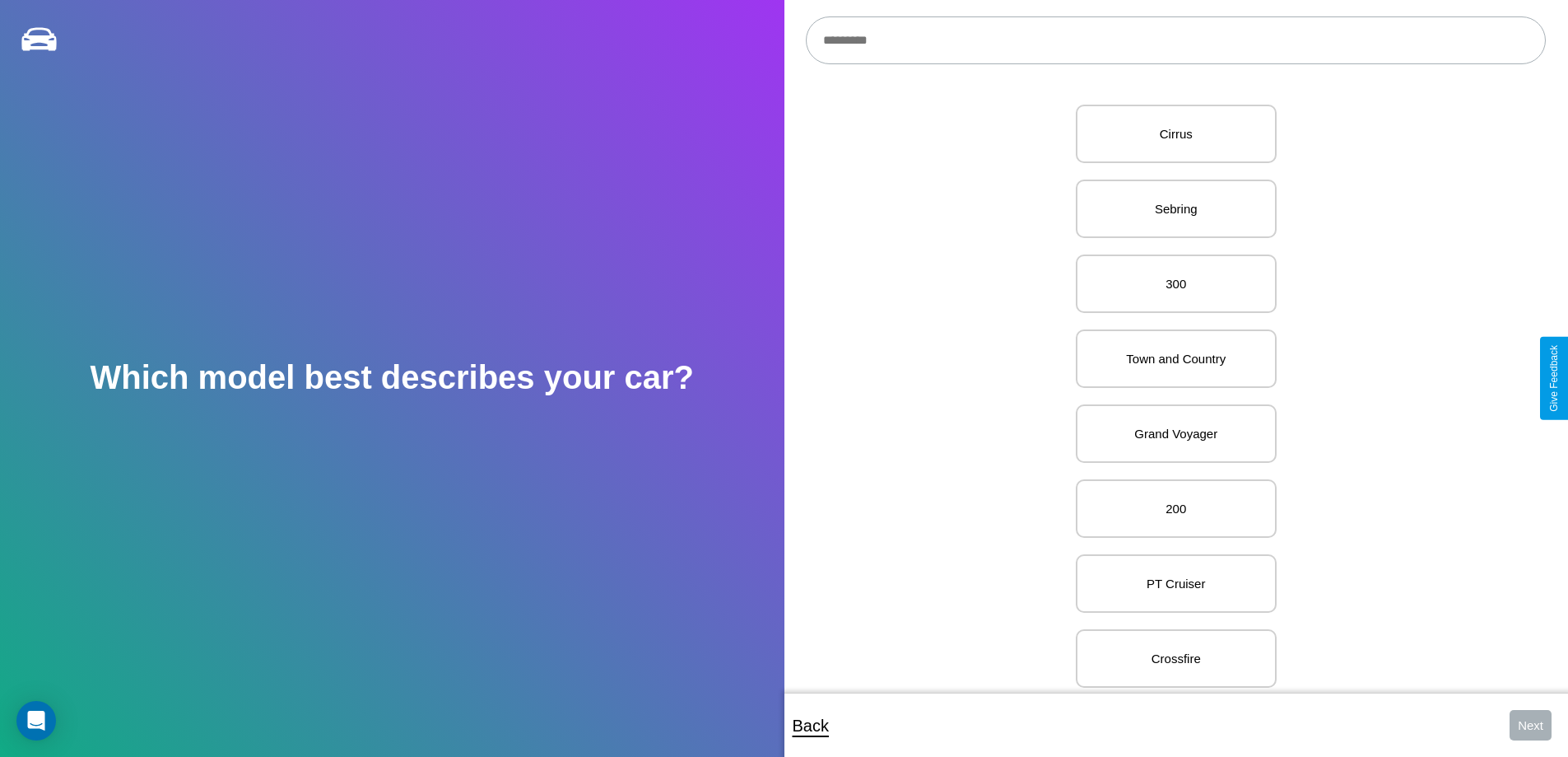
click at [1176, 40] on input "text" at bounding box center [1176, 40] width 740 height 48
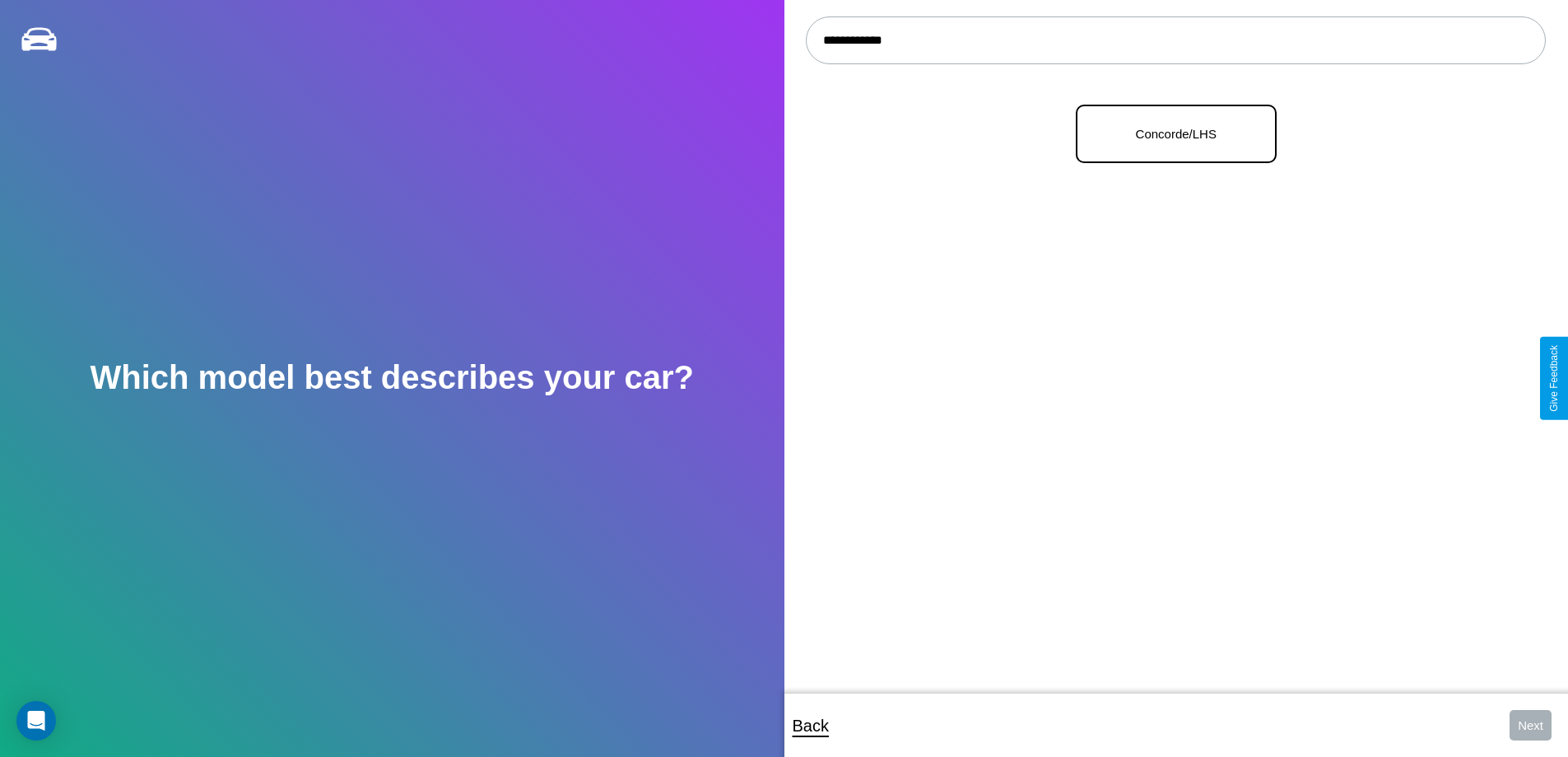
type input "**********"
click at [1170, 134] on p "Concorde/LHS" at bounding box center [1176, 134] width 165 height 22
click at [1531, 725] on button "Next" at bounding box center [1531, 725] width 42 height 31
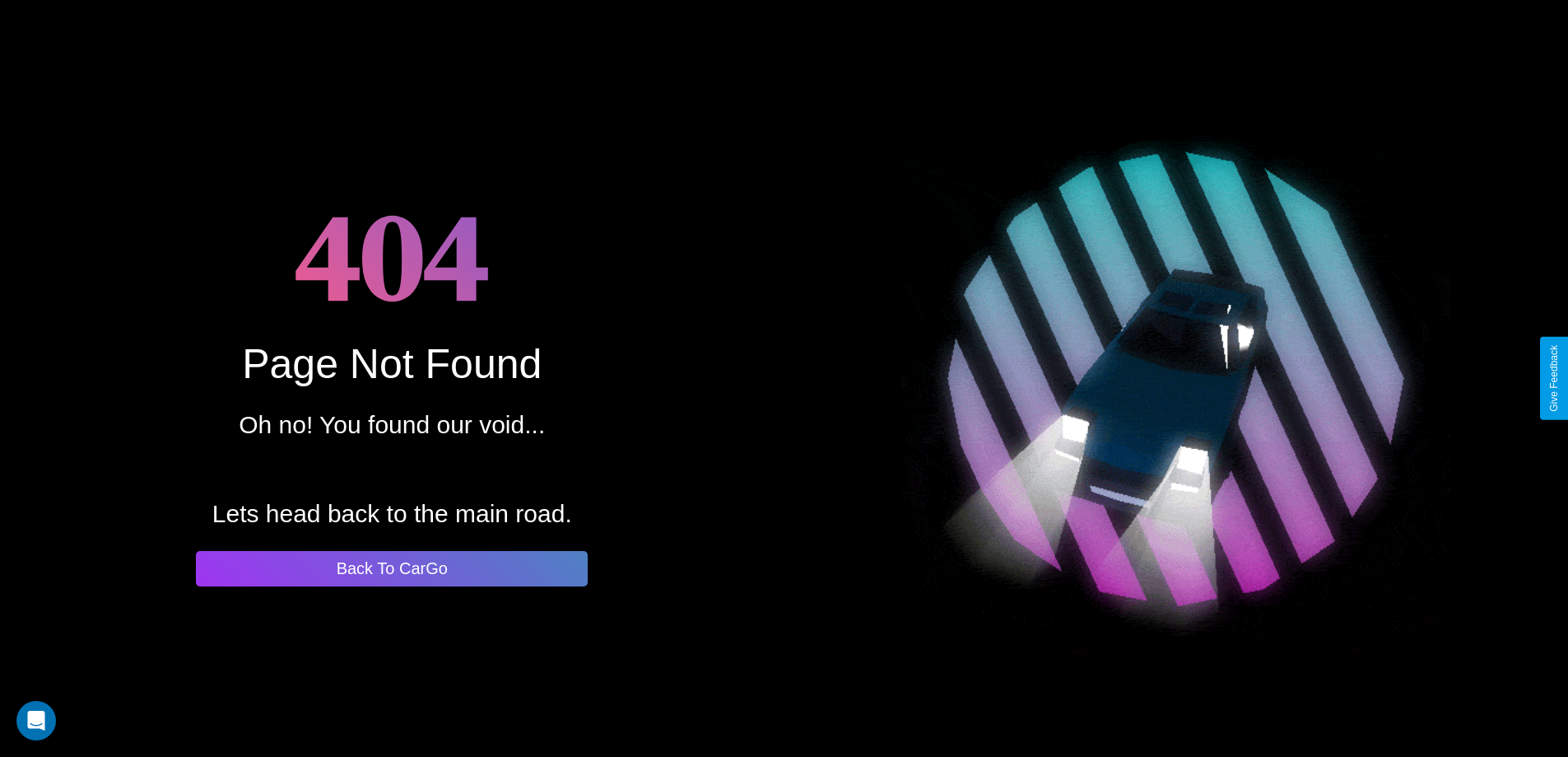
click at [392, 569] on button "Back To CarGo" at bounding box center [391, 569] width 392 height 35
